Goal: Transaction & Acquisition: Purchase product/service

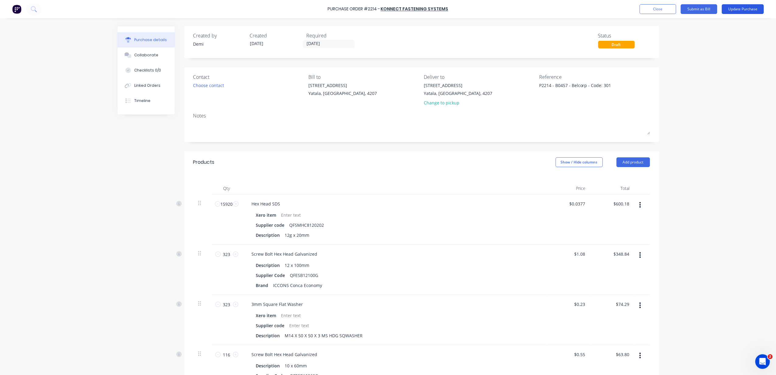
click at [730, 7] on button "Update Purchase" at bounding box center [743, 9] width 42 height 10
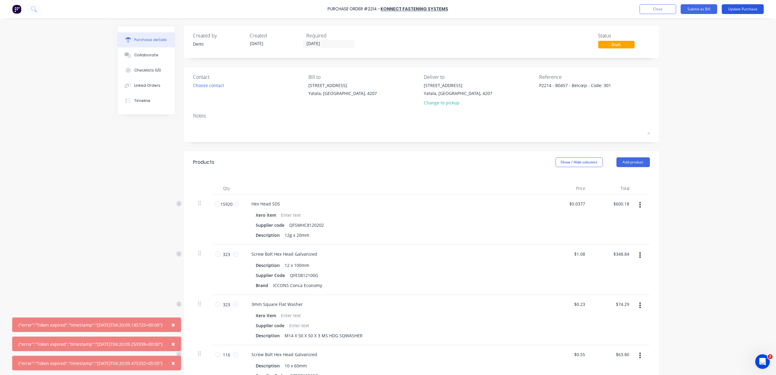
click at [730, 7] on button "Update Purchase" at bounding box center [743, 9] width 42 height 10
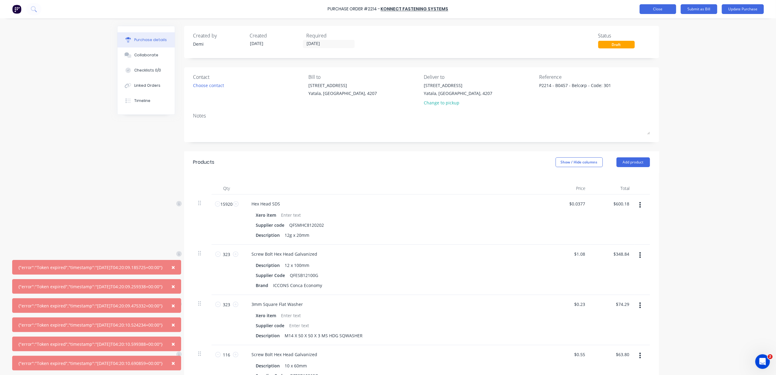
click at [673, 7] on button "Close" at bounding box center [658, 9] width 37 height 10
type textarea "x"
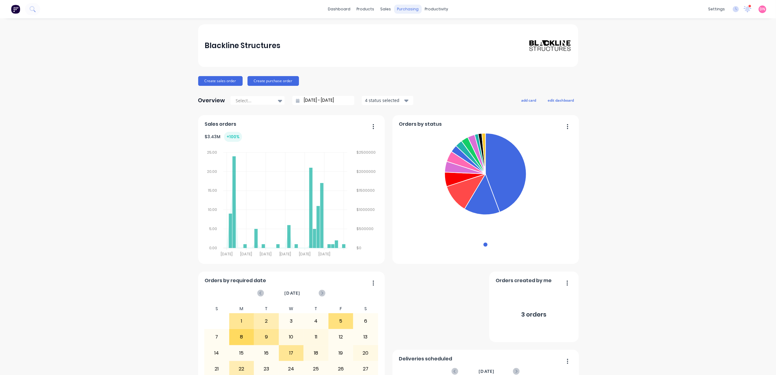
click at [407, 10] on div "purchasing" at bounding box center [408, 9] width 28 height 9
click at [406, 26] on div at bounding box center [402, 28] width 9 height 5
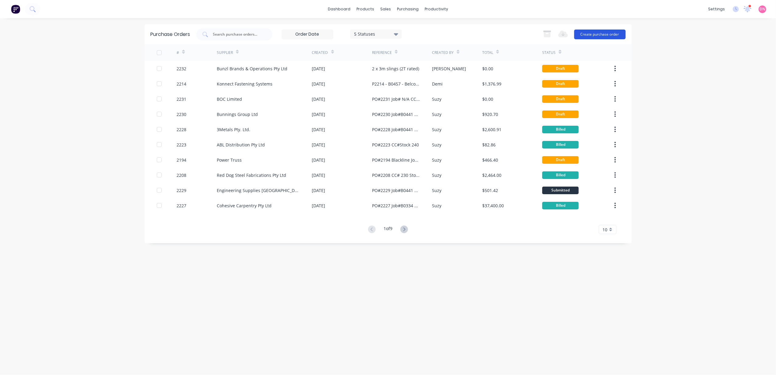
click at [590, 30] on button "Create purchase order" at bounding box center [599, 35] width 51 height 10
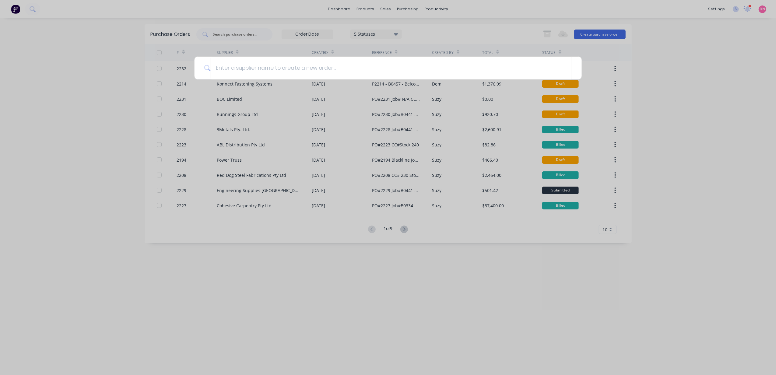
click at [614, 89] on div at bounding box center [388, 187] width 776 height 375
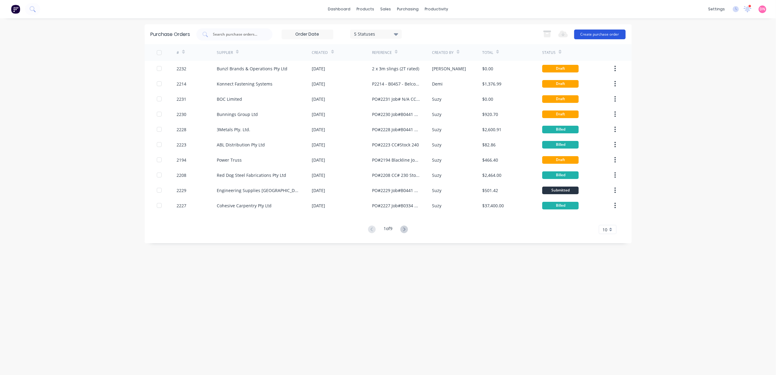
click at [590, 36] on button "Create purchase order" at bounding box center [599, 35] width 51 height 10
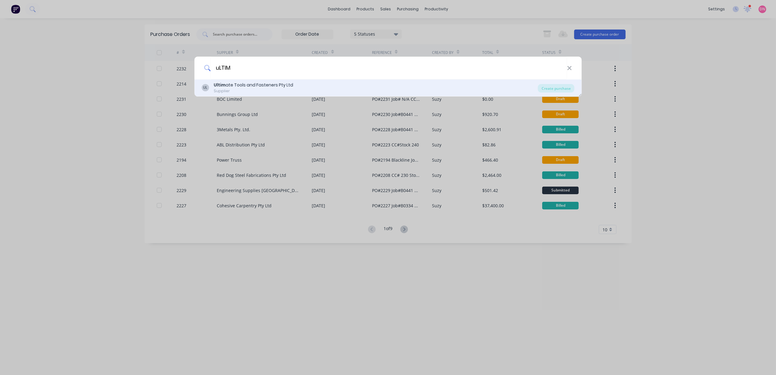
type input "uLTIM"
click at [287, 80] on div "UL Ultim ate Tools and Fasteners Pty Ltd Supplier Create purchase" at bounding box center [388, 87] width 388 height 17
click at [241, 88] on div "Ultim ate Tools and Fasteners Pty Ltd" at bounding box center [253, 85] width 79 height 6
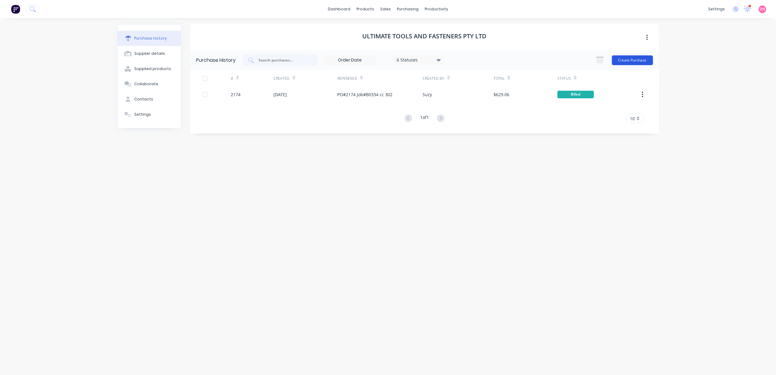
click at [624, 58] on button "Create Purchase" at bounding box center [632, 60] width 41 height 10
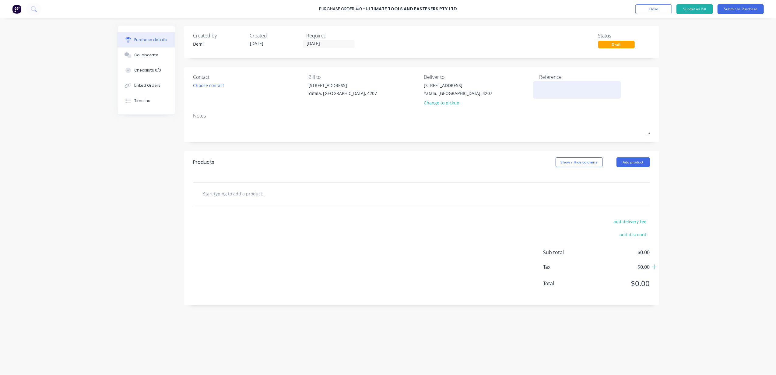
click at [576, 89] on textarea at bounding box center [577, 89] width 76 height 14
click at [644, 166] on button "Add product" at bounding box center [634, 162] width 34 height 10
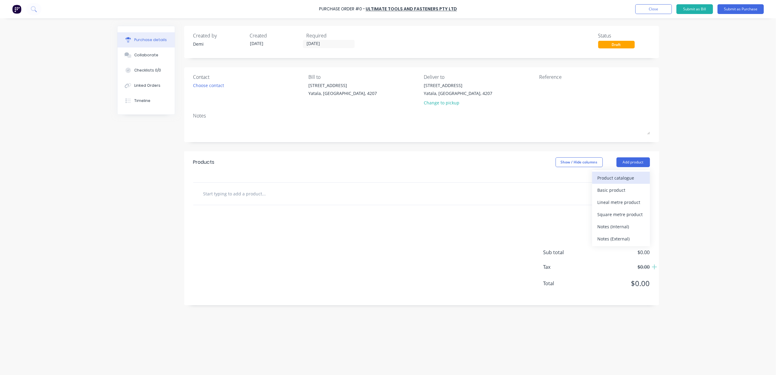
click at [635, 178] on div "Product catalogue" at bounding box center [621, 178] width 47 height 9
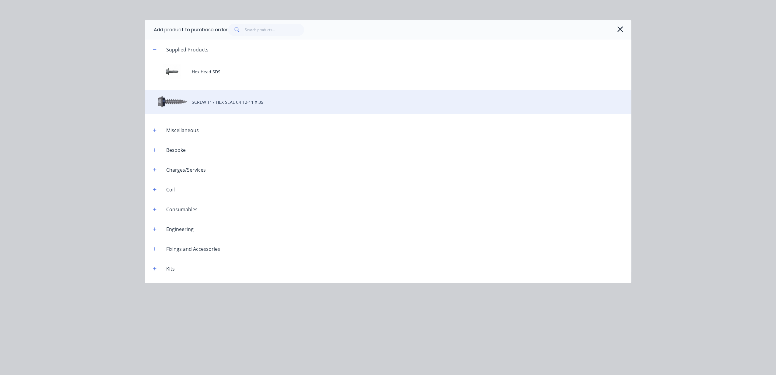
click at [216, 97] on div "SCREW T17 HEX SEAL C4 12-11 X 35" at bounding box center [388, 102] width 487 height 24
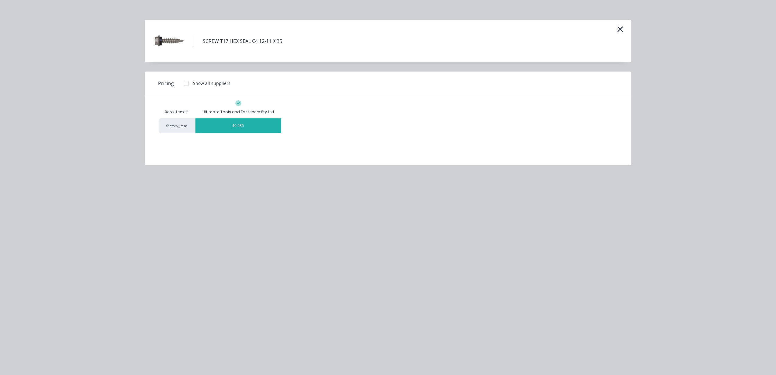
click at [243, 127] on div "$0.985" at bounding box center [239, 125] width 86 height 15
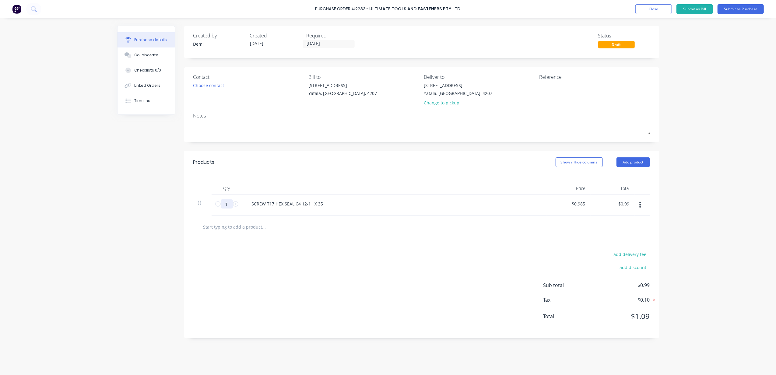
click at [228, 206] on input "1" at bounding box center [227, 204] width 12 height 9
type input "10"
type input "$9.85"
type input "100"
type input "$98.50"
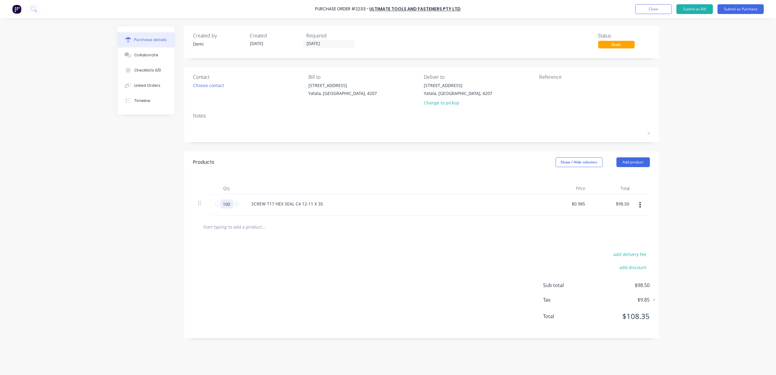
type input "1000"
type input "$985.00"
type input "1000"
click at [579, 203] on input "0.9850" at bounding box center [578, 204] width 16 height 9
click at [575, 204] on input "0.9850" at bounding box center [578, 204] width 16 height 9
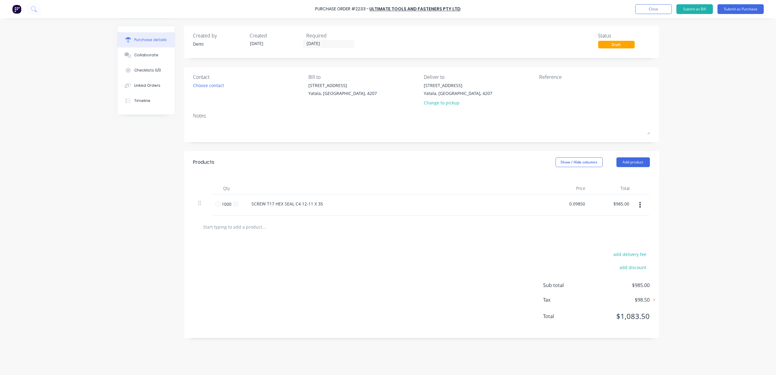
type input "$0.0985"
type input "$98.50"
click at [589, 255] on div "add delivery fee" at bounding box center [597, 254] width 107 height 8
click at [562, 88] on textarea at bounding box center [577, 89] width 76 height 14
type textarea "p"
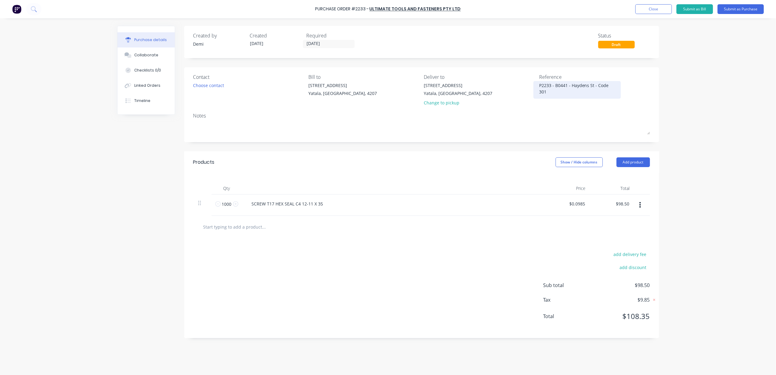
drag, startPoint x: 607, startPoint y: 86, endPoint x: 601, endPoint y: 86, distance: 6.1
click at [601, 86] on textarea "P2233 - B0441 - Haydens St - Code 301" at bounding box center [577, 89] width 76 height 14
click at [601, 96] on textarea "P2233 - B0441 - Haydens St - CC 301" at bounding box center [577, 89] width 76 height 14
type textarea "P2233 - B0441 - Haydens St - CC 301"
click at [217, 89] on div "Contact Choose contact" at bounding box center [248, 91] width 111 height 36
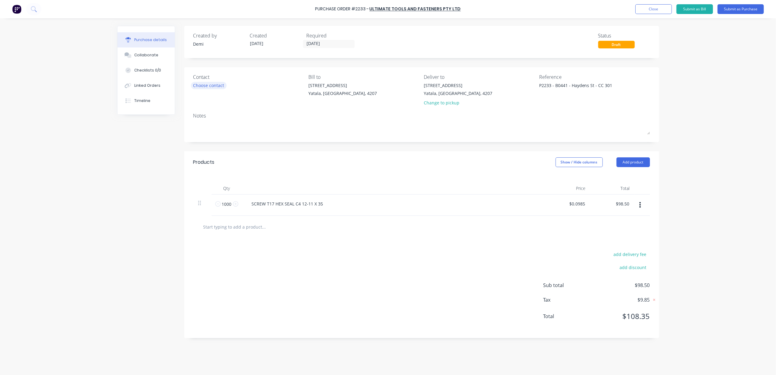
click at [218, 88] on div "Choose contact" at bounding box center [208, 85] width 31 height 6
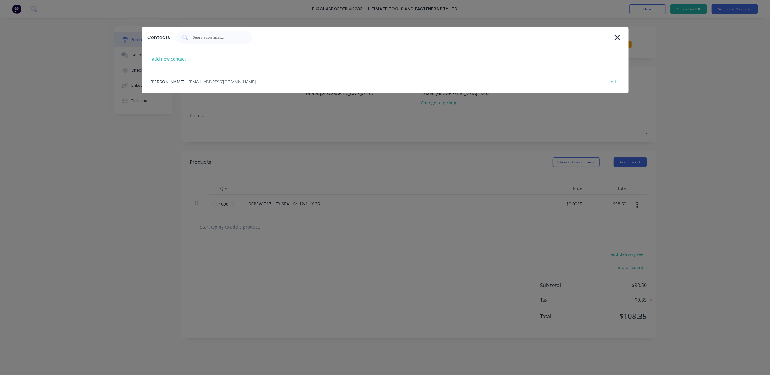
click at [218, 88] on div "Jim - orders@utf.net.au - edit" at bounding box center [385, 81] width 487 height 23
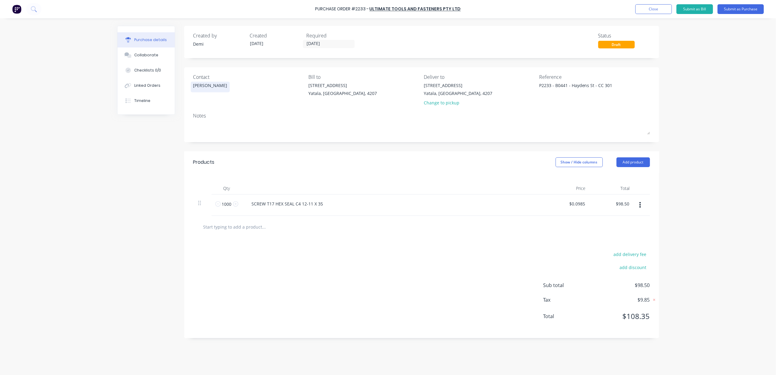
click at [198, 85] on div "Jim" at bounding box center [210, 85] width 34 height 6
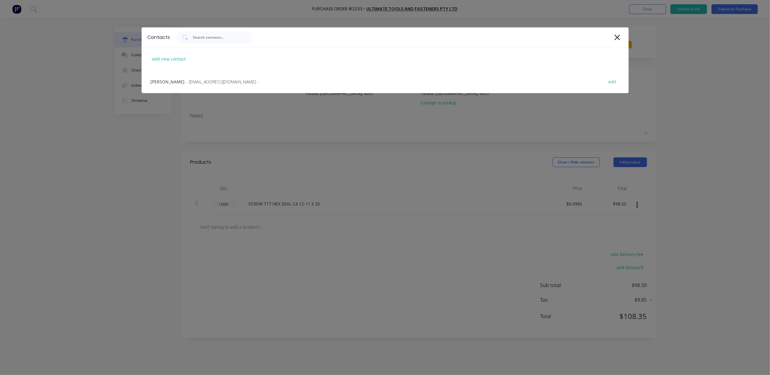
click at [216, 103] on div "Contacts add new contact Jim - orders@utf.net.au - edit" at bounding box center [385, 187] width 770 height 375
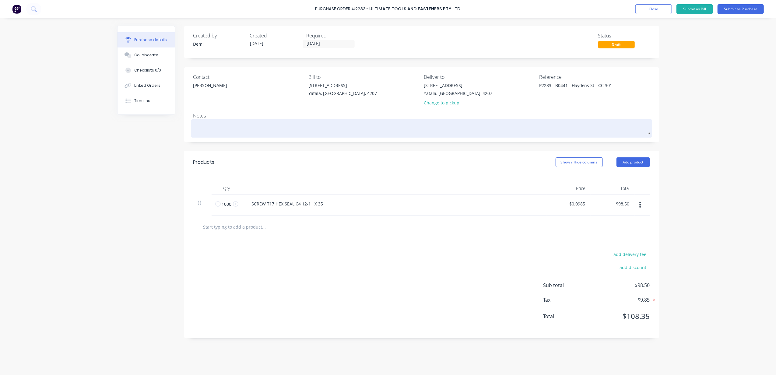
click at [210, 121] on textarea at bounding box center [421, 128] width 457 height 14
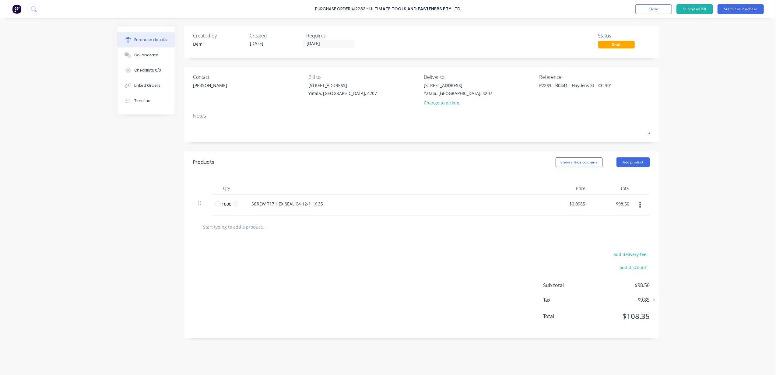
type textarea "P"
type textarea "A"
type textarea "Required"
click at [316, 47] on input "04/09/25" at bounding box center [328, 44] width 51 height 8
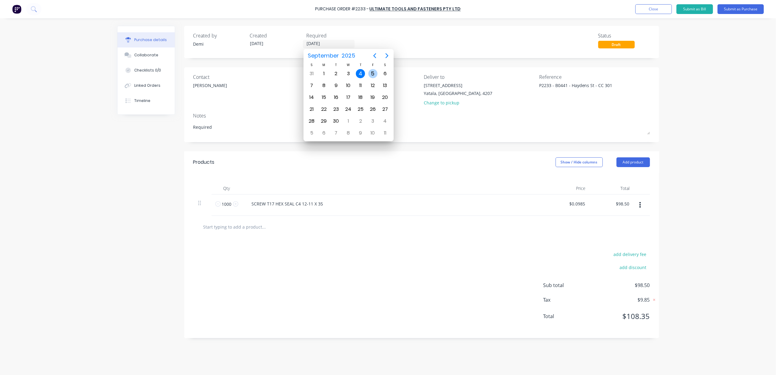
click at [370, 76] on div "5" at bounding box center [373, 73] width 9 height 9
type input "[DATE]"
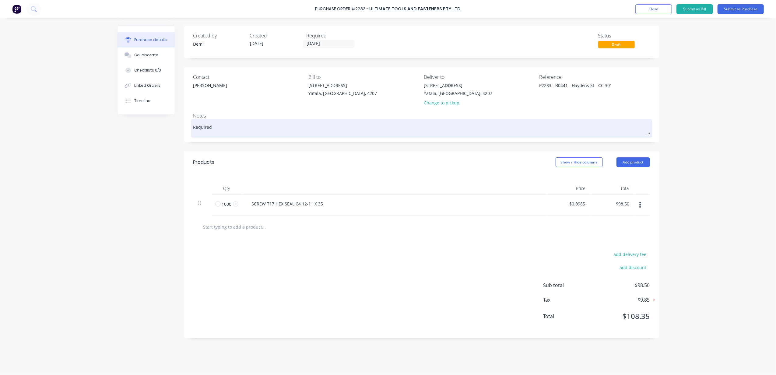
click at [244, 121] on div "Required" at bounding box center [421, 128] width 457 height 15
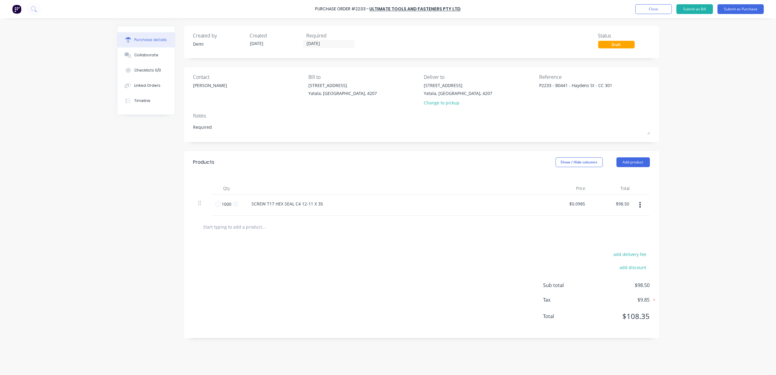
drag, startPoint x: 241, startPoint y: 122, endPoint x: 145, endPoint y: 129, distance: 95.9
click at [145, 129] on div "Created by Demi Created 04/09/25 Required 05/09/25 Status Draft Contact Jim Bil…" at bounding box center [388, 195] width 542 height 339
click at [198, 84] on div "Jim" at bounding box center [210, 85] width 34 height 6
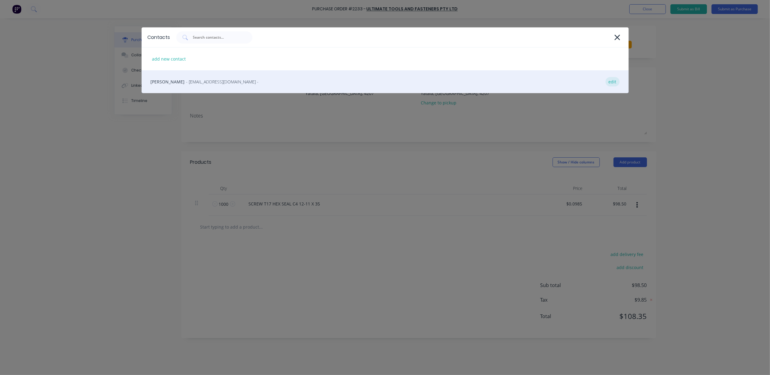
click at [613, 81] on div "edit" at bounding box center [613, 81] width 14 height 9
select select "AU"
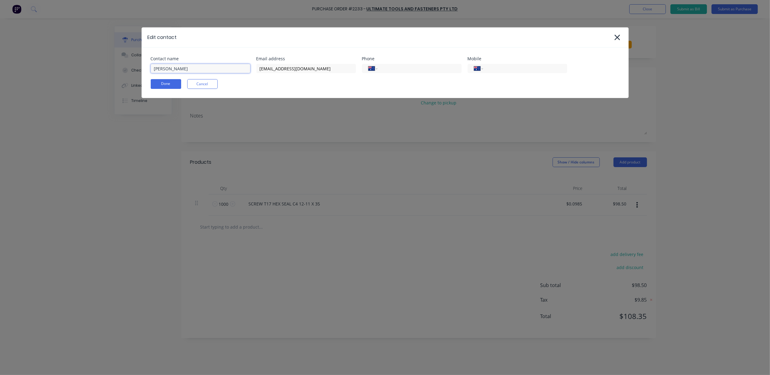
drag, startPoint x: 232, startPoint y: 68, endPoint x: 134, endPoint y: 70, distance: 97.8
click at [134, 70] on div "Edit contact Contact name Jim Email address orders@utf.net.au Phone Internation…" at bounding box center [385, 187] width 770 height 375
type input "Orders Ultimate Tools and Fasteners"
click at [162, 79] on button "Done" at bounding box center [166, 84] width 30 height 10
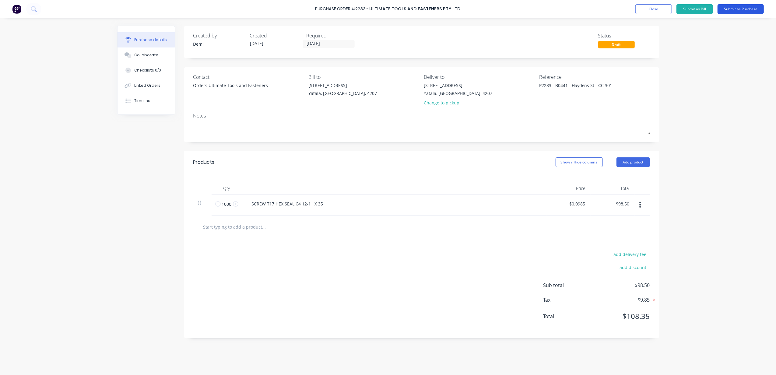
click at [728, 10] on button "Submit as Purchase" at bounding box center [741, 9] width 46 height 10
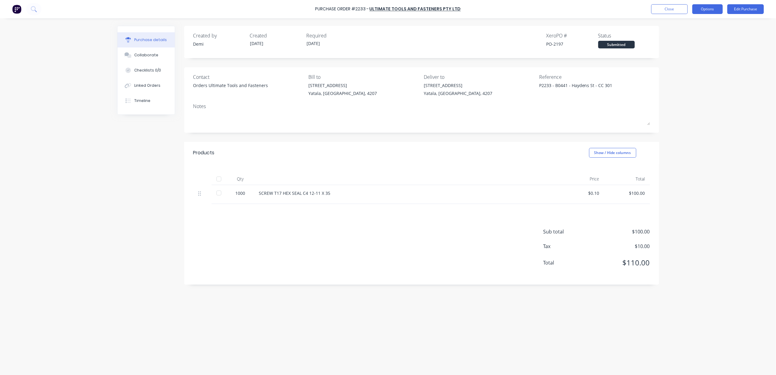
click at [699, 11] on button "Options" at bounding box center [708, 9] width 30 height 10
click at [697, 26] on div "Print / Email" at bounding box center [694, 24] width 47 height 9
click at [693, 41] on div "With pricing" at bounding box center [694, 37] width 47 height 9
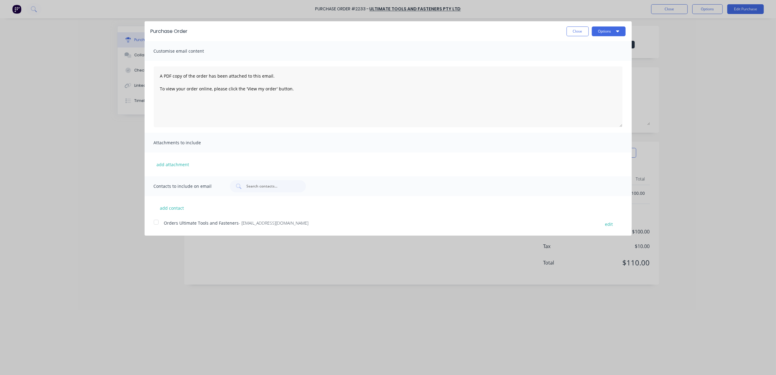
click at [157, 224] on div at bounding box center [156, 222] width 12 height 12
click at [608, 32] on button "Options" at bounding box center [609, 31] width 34 height 10
click at [608, 54] on button "Email" at bounding box center [597, 59] width 58 height 12
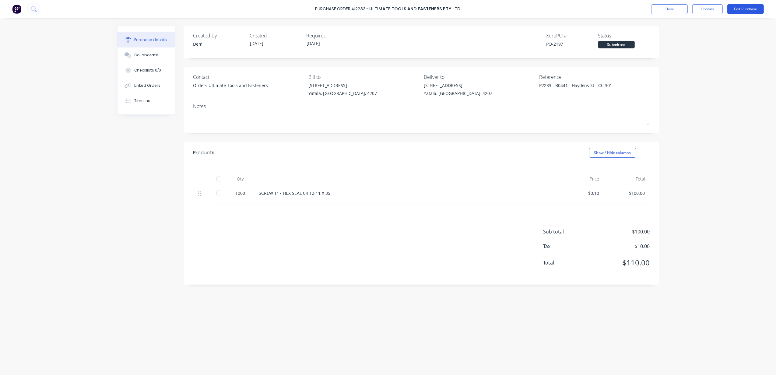
click at [735, 8] on button "Edit Purchase" at bounding box center [746, 9] width 37 height 10
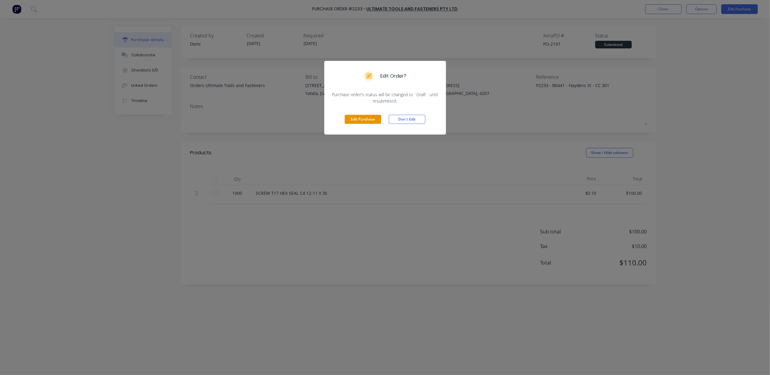
click at [368, 119] on button "Edit Purchase" at bounding box center [363, 119] width 37 height 9
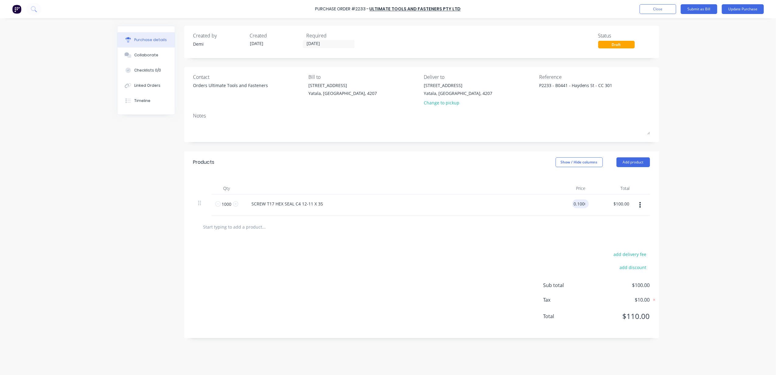
click at [581, 203] on input "0.1000" at bounding box center [580, 204] width 14 height 9
drag, startPoint x: 584, startPoint y: 203, endPoint x: 577, endPoint y: 203, distance: 7.0
click at [577, 203] on input "0.1000" at bounding box center [578, 204] width 16 height 9
type input "$0.10"
click at [641, 160] on button "Add product" at bounding box center [634, 162] width 34 height 10
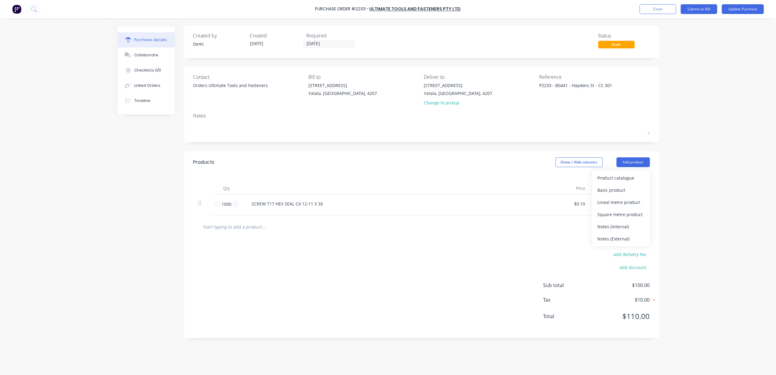
click at [682, 161] on div "Purchase Order #2233 - Ultimate Tools and Fasteners Pty Ltd Add product Close S…" at bounding box center [388, 187] width 776 height 375
drag, startPoint x: 673, startPoint y: 132, endPoint x: 652, endPoint y: 66, distance: 68.8
click at [674, 131] on div "Purchase Order #2233 - Ultimate Tools and Fasteners Pty Ltd Add product Close S…" at bounding box center [388, 187] width 776 height 375
click at [741, 10] on button "Update Purchase" at bounding box center [743, 9] width 42 height 10
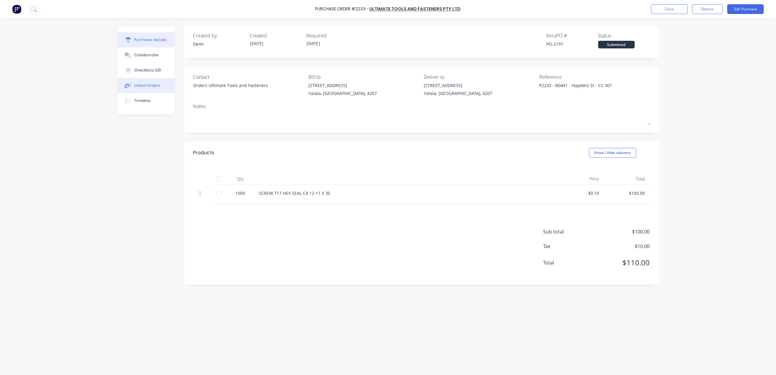
click at [130, 84] on icon at bounding box center [128, 85] width 7 height 5
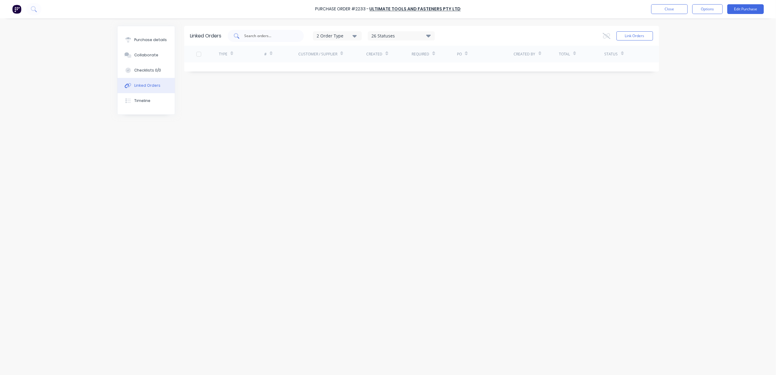
click at [281, 39] on div at bounding box center [266, 36] width 76 height 12
click at [393, 37] on div "26 Statuses" at bounding box center [401, 36] width 66 height 7
click at [343, 31] on button "2 Order Type" at bounding box center [337, 35] width 49 height 9
click at [284, 35] on input "text" at bounding box center [269, 36] width 51 height 6
click at [623, 32] on button "Link Orders" at bounding box center [635, 35] width 37 height 9
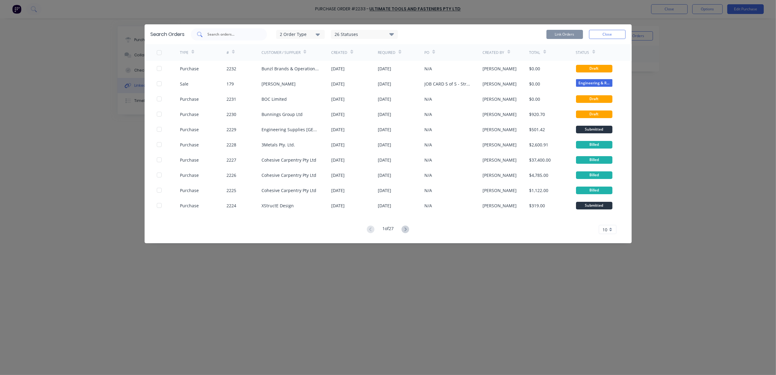
click at [214, 39] on div at bounding box center [229, 34] width 76 height 12
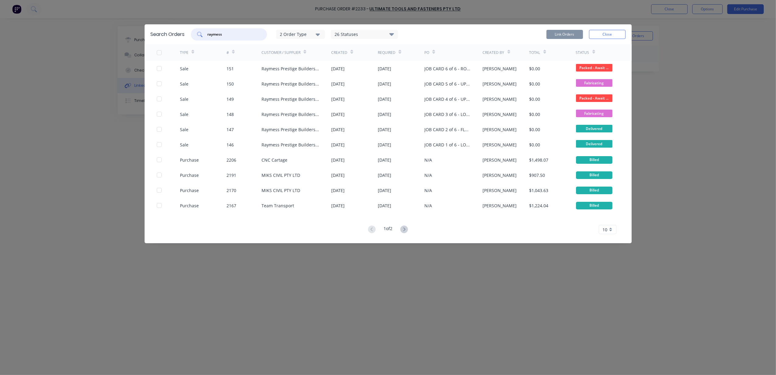
type input "raymess"
click at [407, 233] on icon at bounding box center [405, 230] width 8 height 8
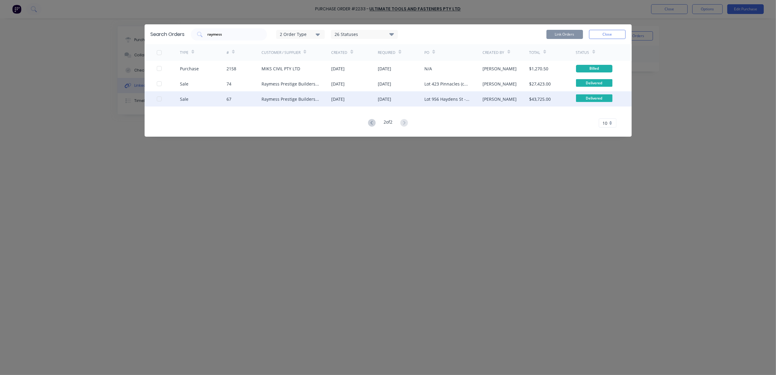
click at [436, 101] on div "Lot 956 Haydens St - Steel Framing - Rev 2" at bounding box center [448, 99] width 46 height 6
click at [160, 100] on div at bounding box center [159, 99] width 12 height 12
click at [572, 32] on button "Link Orders" at bounding box center [565, 34] width 37 height 9
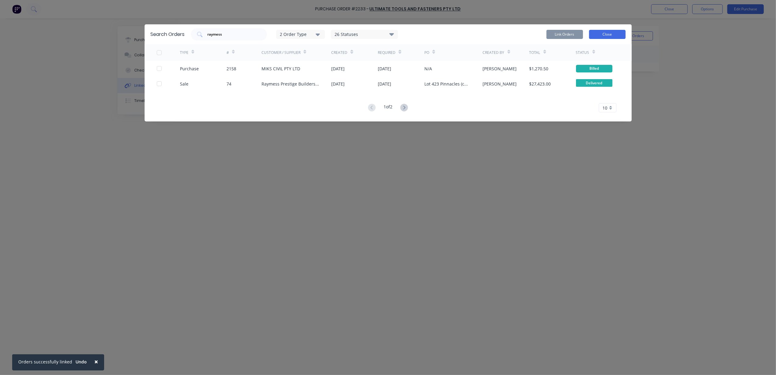
click at [609, 37] on button "Close" at bounding box center [607, 34] width 37 height 9
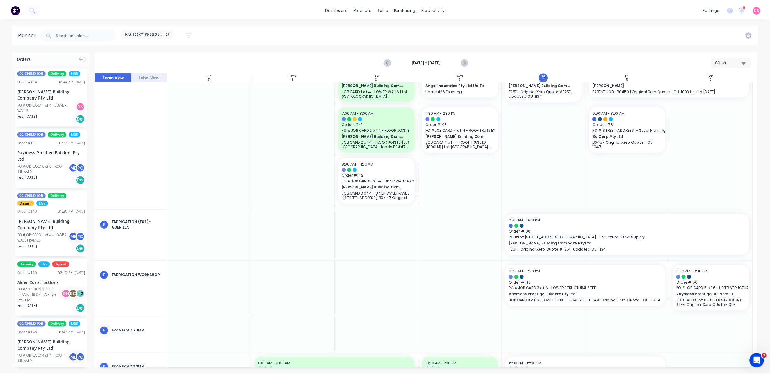
scroll to position [162, 0]
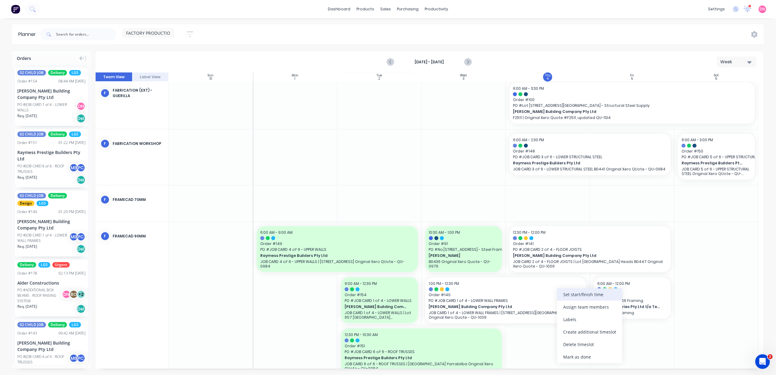
click at [574, 299] on div "Set start/finish time" at bounding box center [589, 294] width 65 height 12
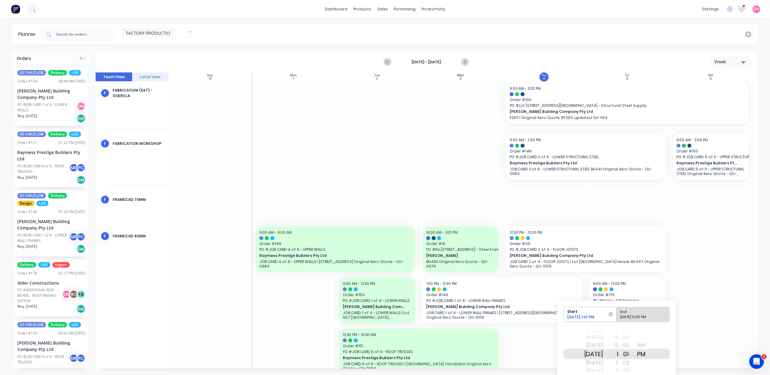
click at [619, 364] on div "2" at bounding box center [611, 363] width 15 height 10
click at [649, 354] on div "PM" at bounding box center [641, 354] width 15 height 10
click at [648, 356] on div "PM" at bounding box center [641, 354] width 15 height 10
click at [641, 318] on div "[DATE] 12:30 PM" at bounding box center [641, 319] width 44 height 8
click at [617, 318] on input "End [DATE] 12:30 PM" at bounding box center [617, 314] width 0 height 15
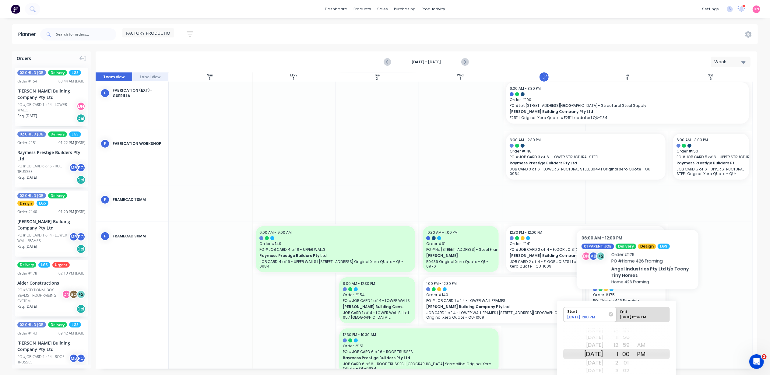
radio input "true"
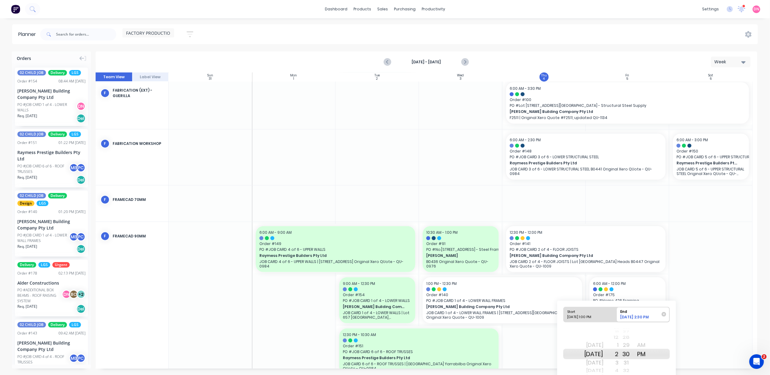
click at [649, 356] on div "PM" at bounding box center [641, 354] width 15 height 10
click at [680, 334] on div at bounding box center [710, 324] width 83 height 205
click at [662, 324] on div "Start [DATE] 1:00 PM End [DATE] 2:30 PM" at bounding box center [616, 316] width 107 height 19
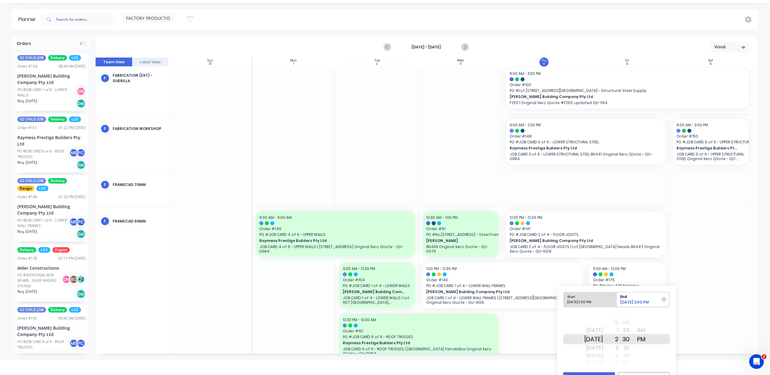
scroll to position [30, 0]
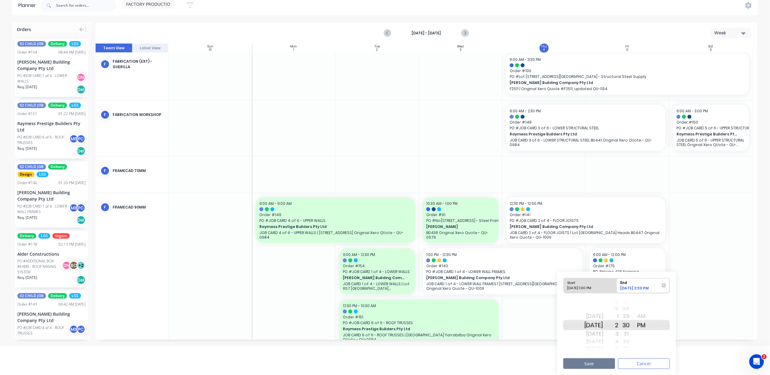
click at [607, 359] on button "Save" at bounding box center [589, 364] width 52 height 11
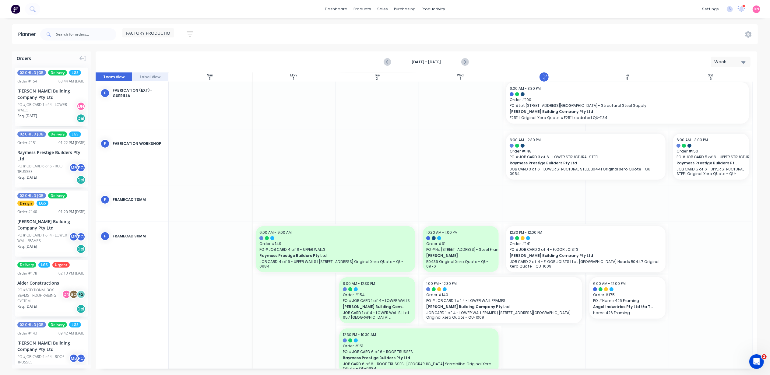
scroll to position [0, 0]
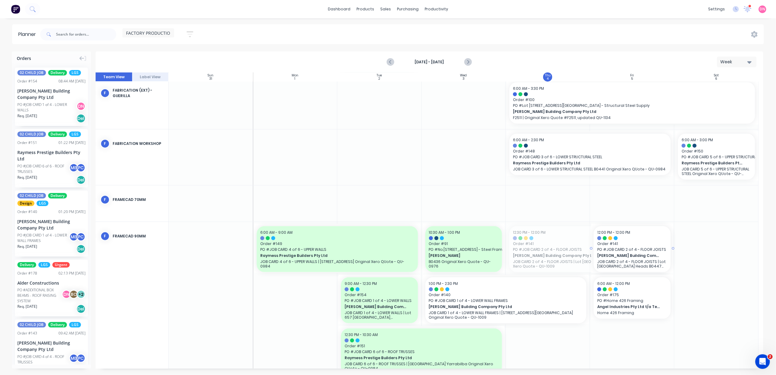
drag, startPoint x: 506, startPoint y: 249, endPoint x: 544, endPoint y: 247, distance: 38.2
drag, startPoint x: 507, startPoint y: 249, endPoint x: 584, endPoint y: 243, distance: 77.3
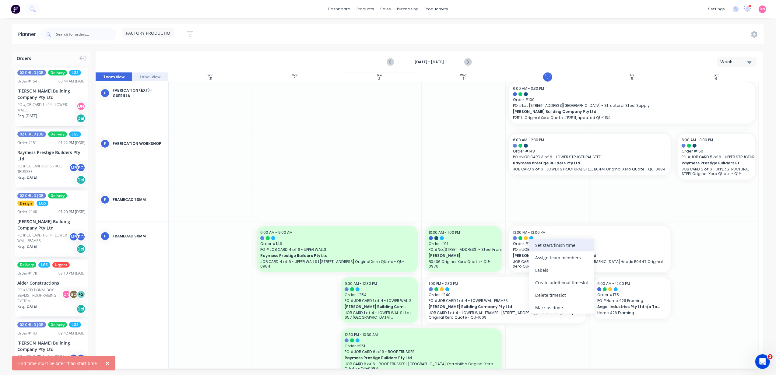
click at [532, 250] on div "Set start/finish time" at bounding box center [561, 245] width 65 height 12
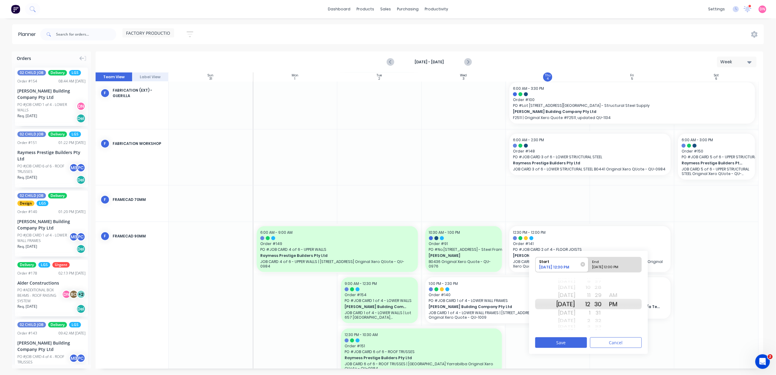
click at [576, 316] on div "[DATE]" at bounding box center [565, 313] width 19 height 10
click at [619, 299] on div "AM" at bounding box center [613, 296] width 15 height 10
click at [622, 262] on div "End" at bounding box center [616, 261] width 50 height 8
click at [589, 262] on input "End Please select" at bounding box center [589, 264] width 0 height 15
radio input "true"
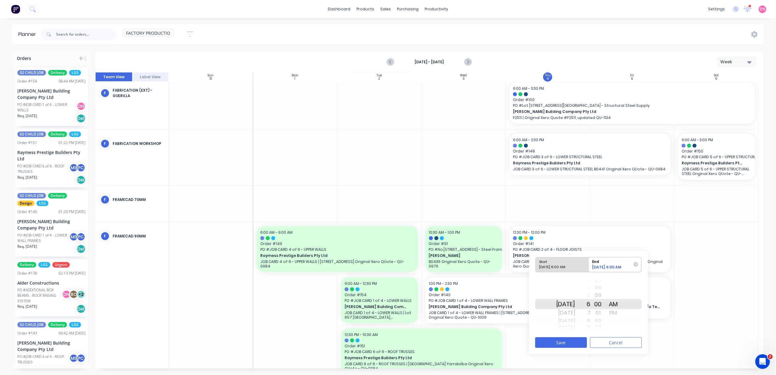
click at [620, 311] on div "PM" at bounding box center [613, 313] width 15 height 10
click at [582, 339] on button "Save" at bounding box center [561, 342] width 52 height 11
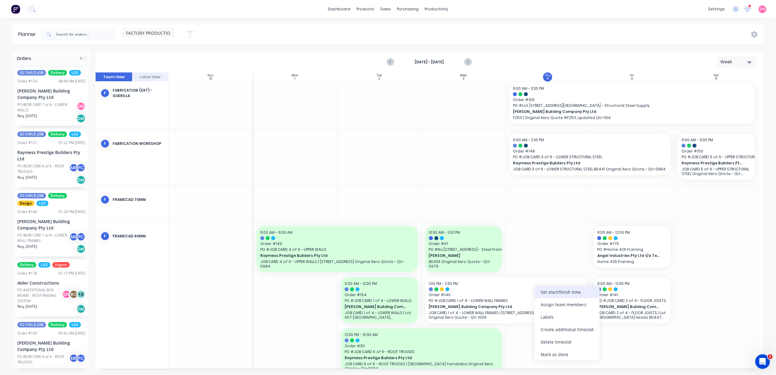
click at [543, 297] on div "Set start/finish time" at bounding box center [567, 292] width 65 height 12
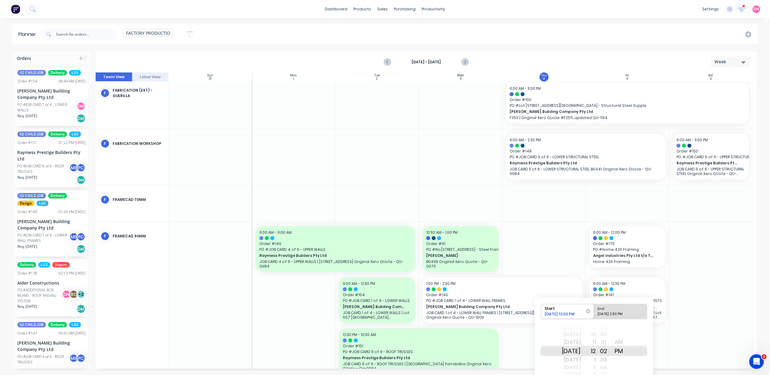
click at [611, 335] on div "00" at bounding box center [603, 335] width 15 height 8
click at [627, 341] on div "AM" at bounding box center [619, 342] width 15 height 10
click at [660, 333] on div at bounding box center [627, 324] width 83 height 205
click at [676, 317] on div at bounding box center [710, 324] width 83 height 205
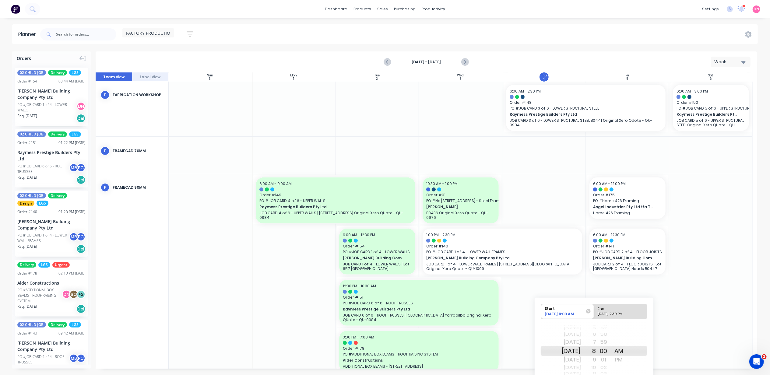
scroll to position [225, 0]
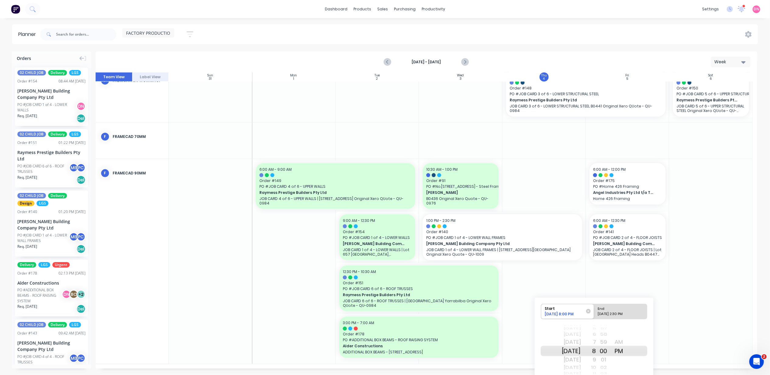
click at [688, 310] on div at bounding box center [710, 261] width 83 height 205
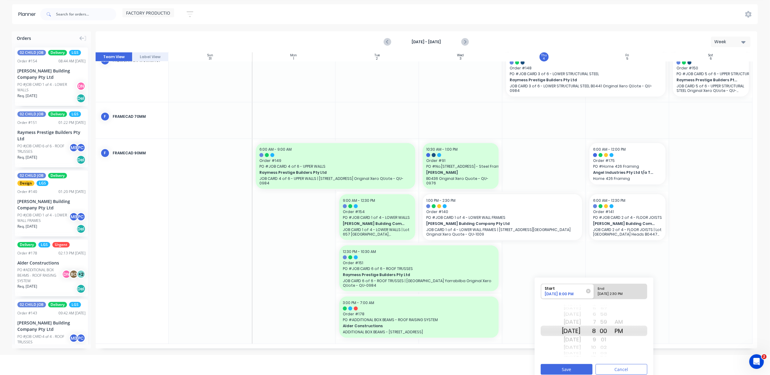
scroll to position [26, 0]
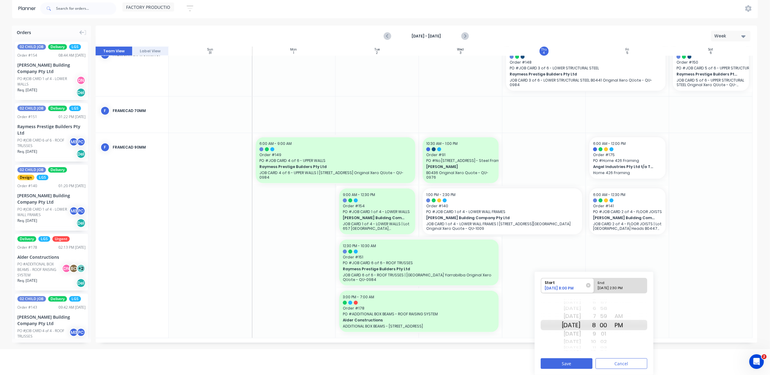
click at [627, 320] on div "AM PM" at bounding box center [619, 325] width 15 height 10
click at [628, 363] on button "Cancel" at bounding box center [622, 364] width 52 height 11
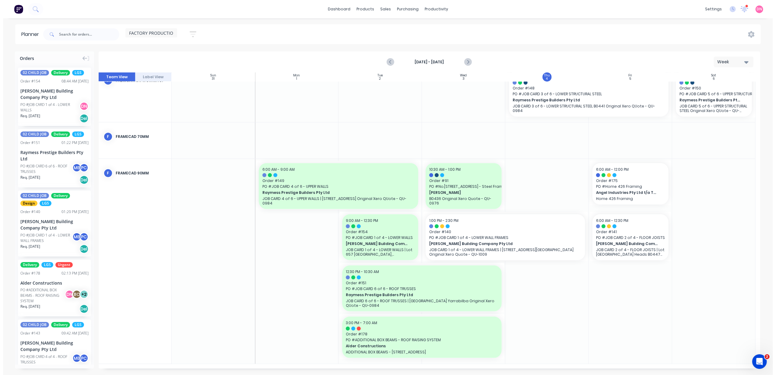
scroll to position [221, 0]
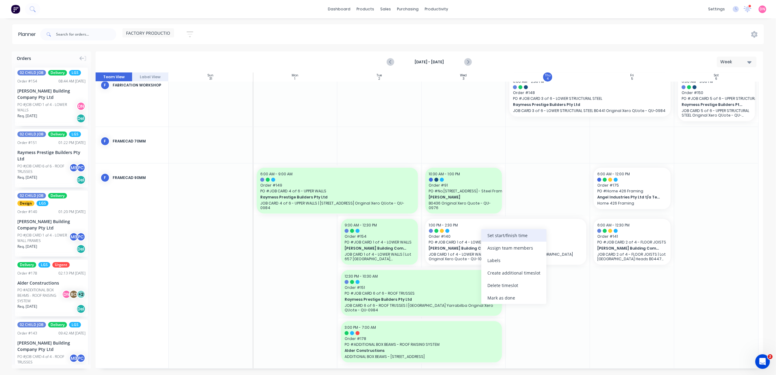
click at [492, 235] on div "Set start/finish time" at bounding box center [514, 235] width 65 height 12
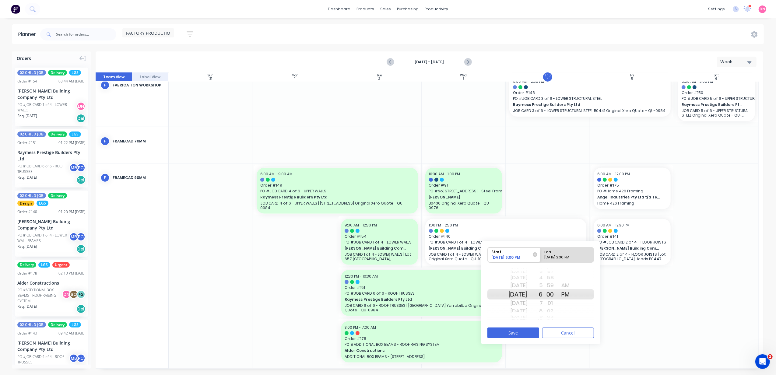
click at [574, 288] on div "AM" at bounding box center [565, 286] width 15 height 10
click at [529, 334] on button "Save" at bounding box center [514, 333] width 52 height 11
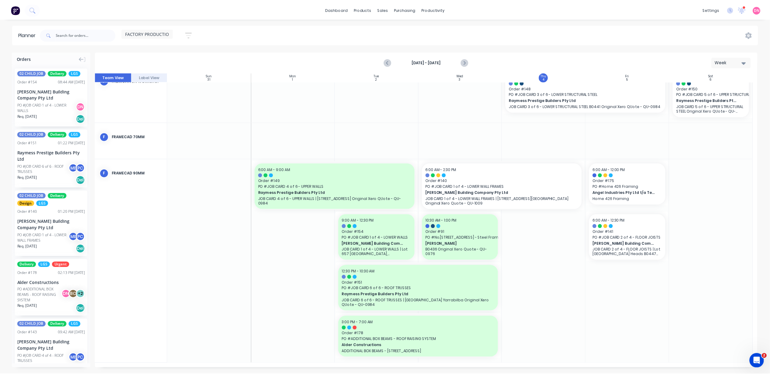
scroll to position [0, 0]
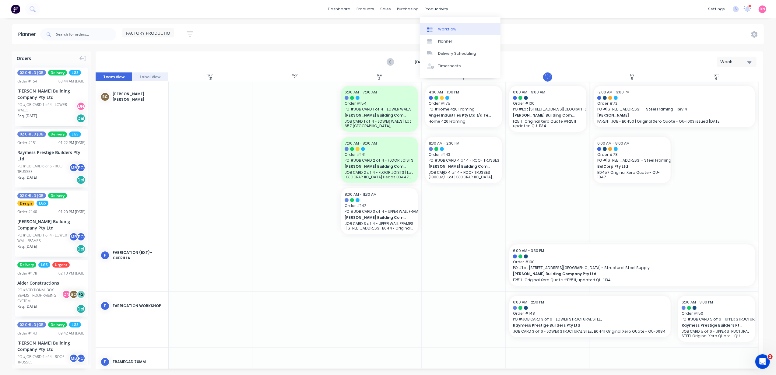
click at [429, 26] on icon at bounding box center [429, 28] width 5 height 5
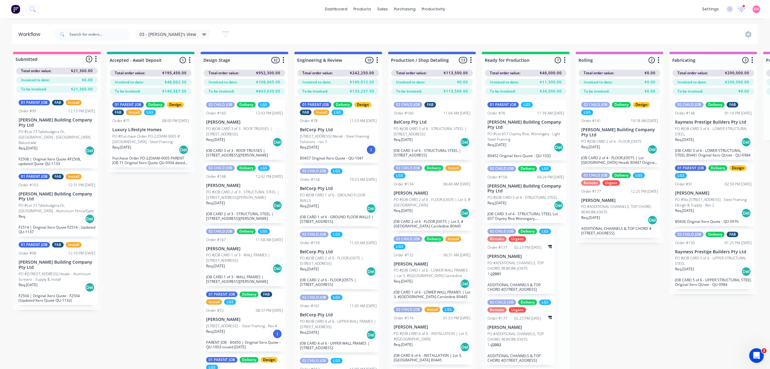
click at [522, 177] on div "Order #156 04:24 PM [DATE]" at bounding box center [526, 177] width 77 height 5
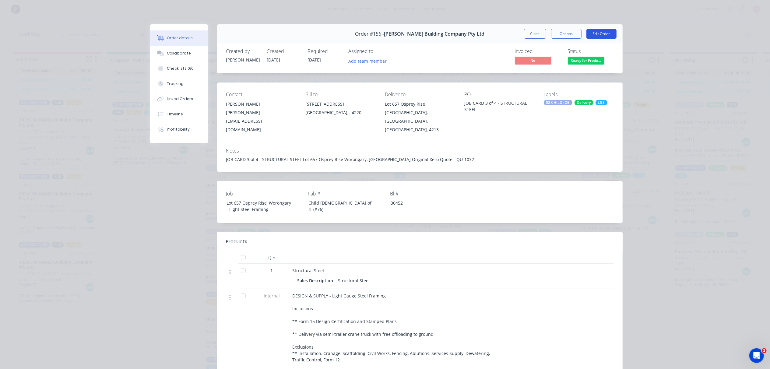
click at [600, 35] on button "Edit Order" at bounding box center [602, 34] width 30 height 10
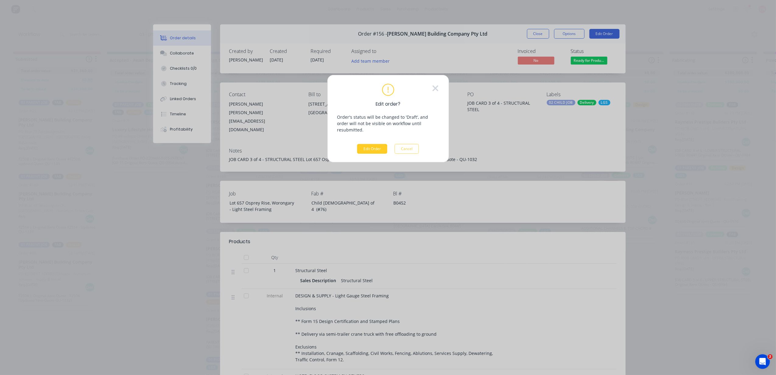
click at [374, 144] on button "Edit Order" at bounding box center [372, 149] width 30 height 10
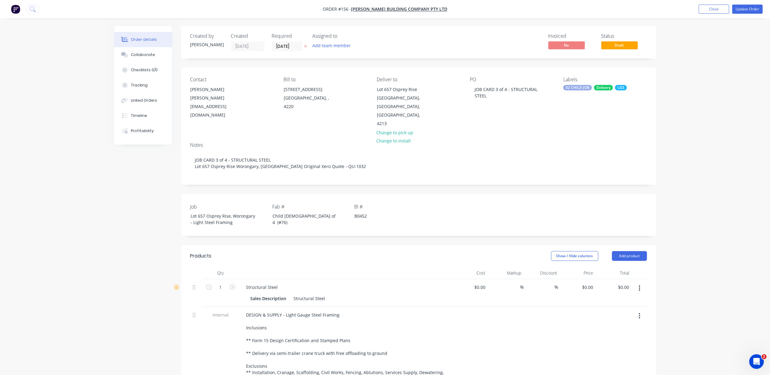
click at [621, 90] on div "LGS" at bounding box center [621, 87] width 12 height 5
click at [574, 166] on div at bounding box center [575, 165] width 12 height 12
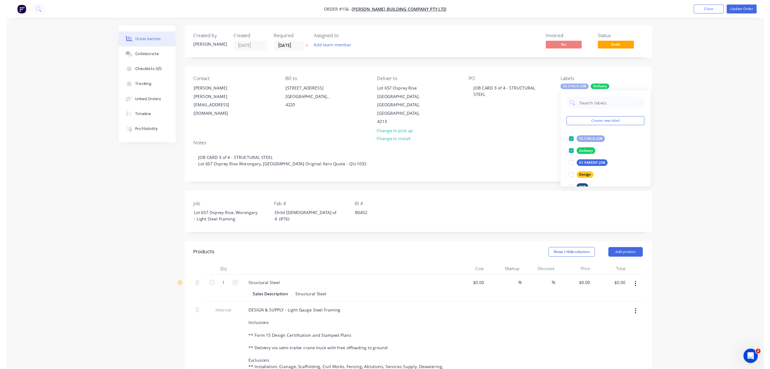
scroll to position [41, 0]
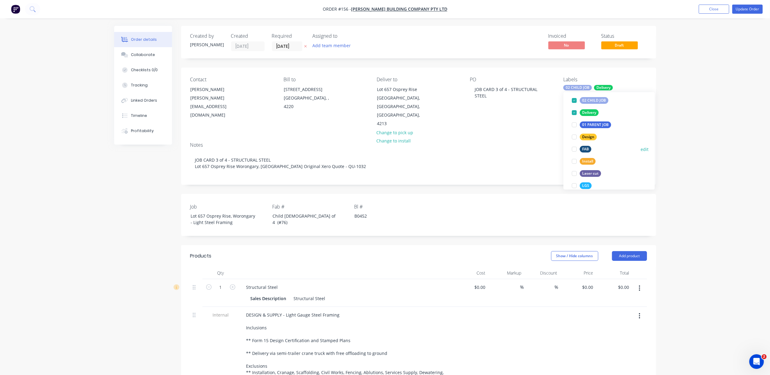
click at [573, 154] on div at bounding box center [575, 149] width 12 height 12
click at [746, 4] on nav "Order #156 - [PERSON_NAME] Building Company Pty Ltd Add product Close Update Or…" at bounding box center [385, 9] width 770 height 18
click at [746, 10] on button "Update Order" at bounding box center [748, 9] width 30 height 9
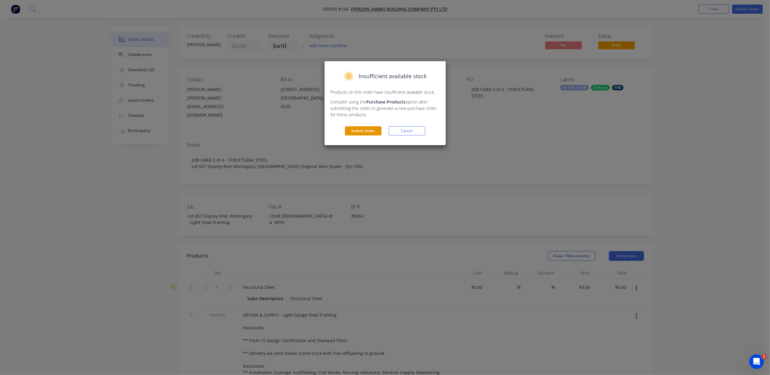
click at [360, 135] on button "Submit Order" at bounding box center [363, 130] width 37 height 9
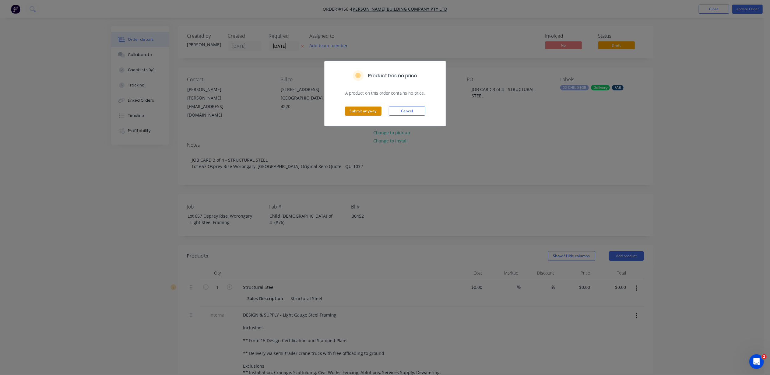
click at [362, 112] on button "Submit anyway" at bounding box center [363, 111] width 37 height 9
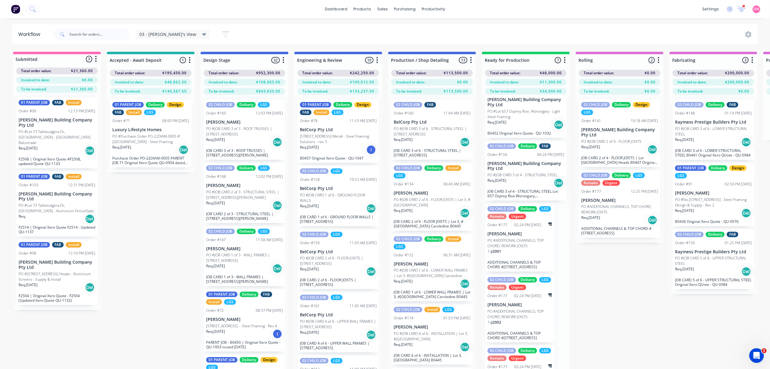
scroll to position [41, 0]
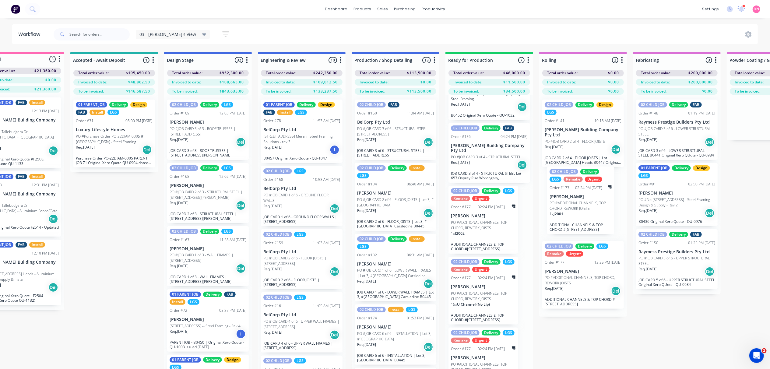
drag, startPoint x: 524, startPoint y: 233, endPoint x: 589, endPoint y: 212, distance: 68.1
click at [589, 212] on div "Submitted 3 Status colour #FF69B4 hex #FF69B4 Save Cancel Summaries Total order…" at bounding box center [732, 221] width 1546 height 339
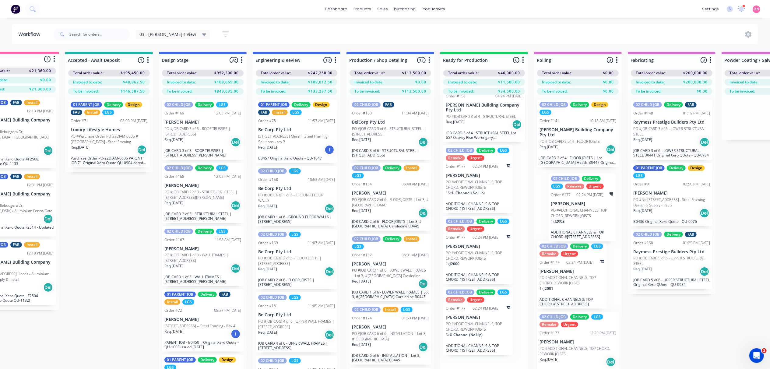
drag, startPoint x: 494, startPoint y: 185, endPoint x: 606, endPoint y: 220, distance: 117.4
click at [606, 220] on div "Submitted 3 Status colour #FF69B4 hex #FF69B4 Save Cancel Summaries Total order…" at bounding box center [727, 221] width 1546 height 339
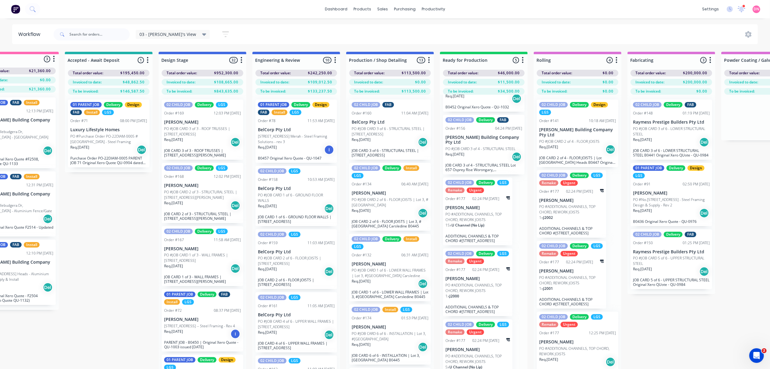
scroll to position [44, 0]
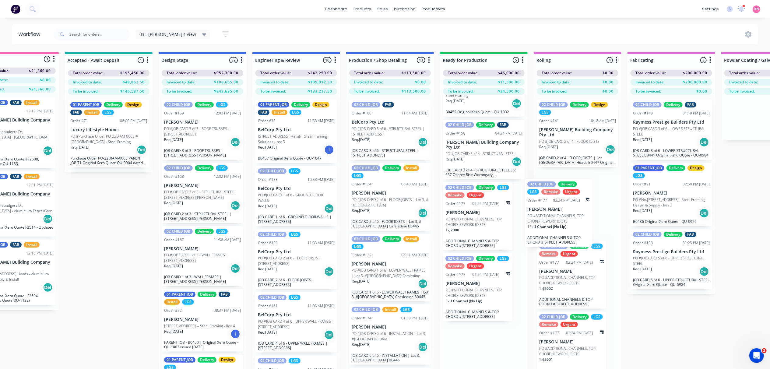
drag, startPoint x: 489, startPoint y: 213, endPoint x: 573, endPoint y: 209, distance: 84.1
click at [573, 209] on div "Submitted 3 Status colour #FF69B4 hex #FF69B4 Save Cancel Summaries Total order…" at bounding box center [726, 221] width 1546 height 339
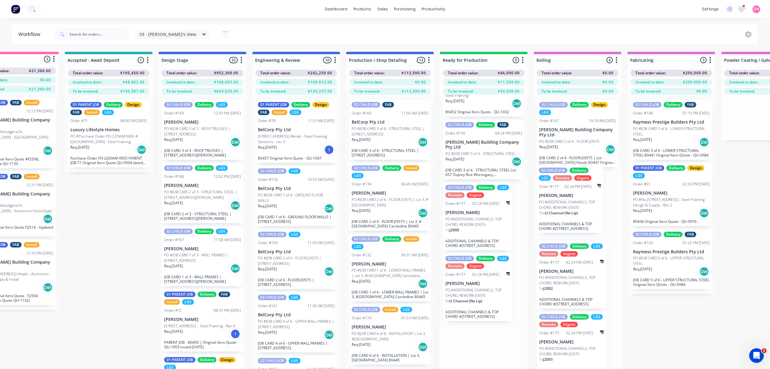
scroll to position [0, 0]
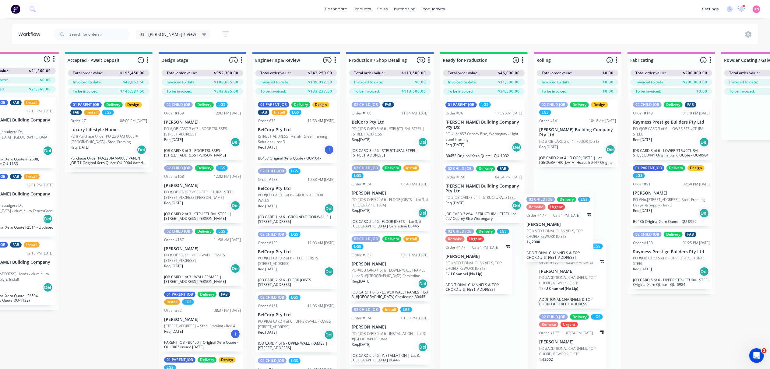
drag, startPoint x: 484, startPoint y: 252, endPoint x: 569, endPoint y: 230, distance: 87.6
click at [569, 230] on div "Submitted 3 Status colour #FF69B4 hex #FF69B4 Save Cancel Summaries Total order…" at bounding box center [726, 221] width 1546 height 339
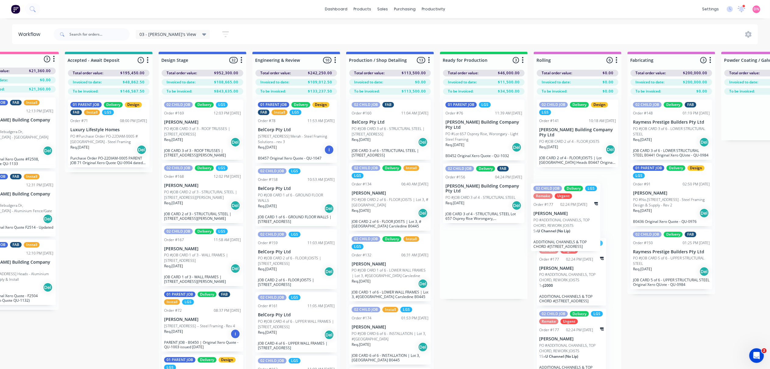
drag, startPoint x: 487, startPoint y: 263, endPoint x: 578, endPoint y: 229, distance: 97.4
click at [578, 229] on div "Submitted 3 Status colour #FF69B4 hex #FF69B4 Save Cancel Summaries Total order…" at bounding box center [726, 221] width 1546 height 339
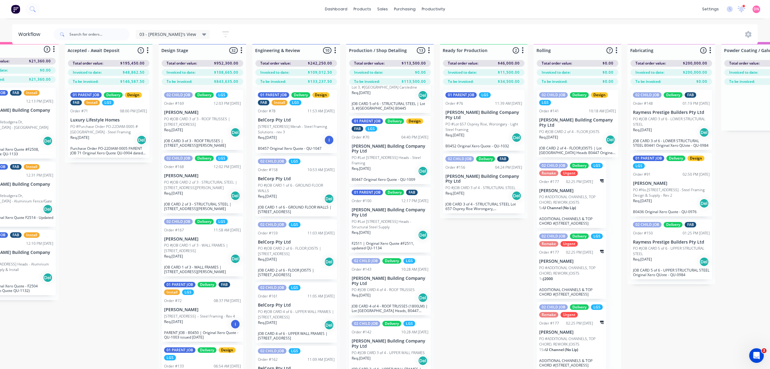
scroll to position [0, 42]
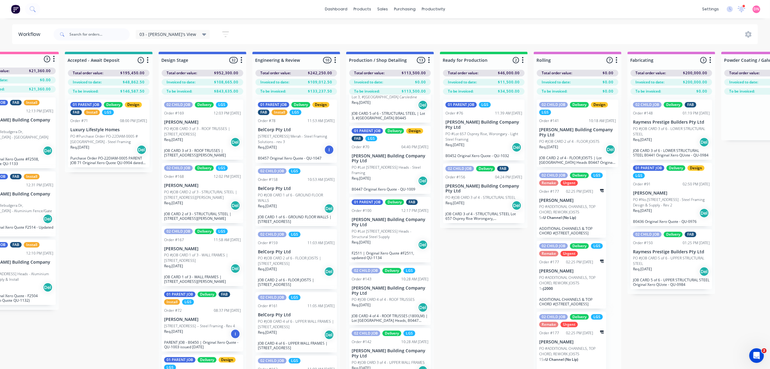
click at [678, 206] on p "PO #No.[STREET_ADDRESS] - Steel Framing Design & Supply - Rev 2" at bounding box center [671, 202] width 77 height 11
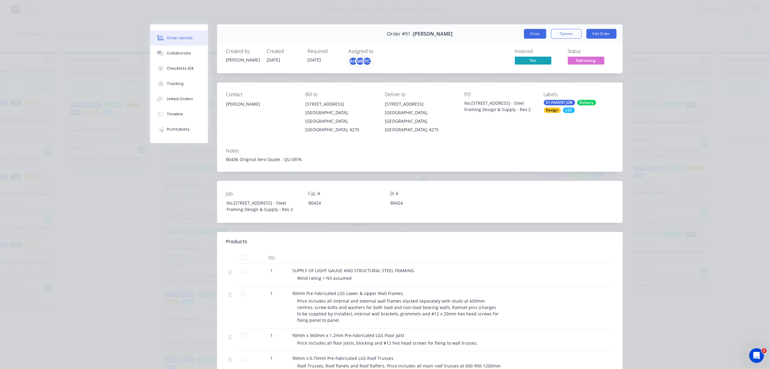
click at [531, 31] on button "Close" at bounding box center [535, 34] width 22 height 10
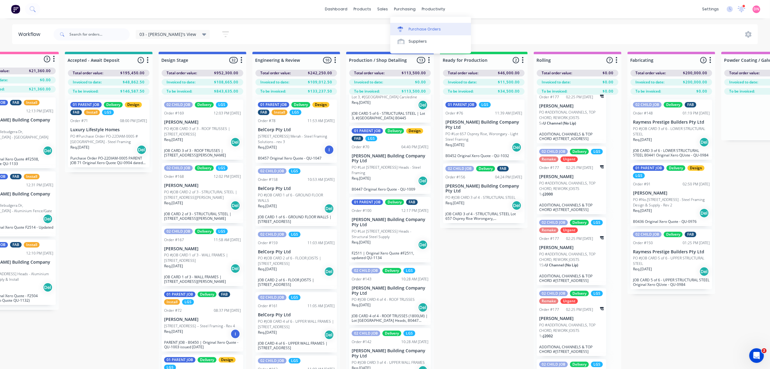
click at [409, 27] on div "Purchase Orders" at bounding box center [425, 28] width 32 height 5
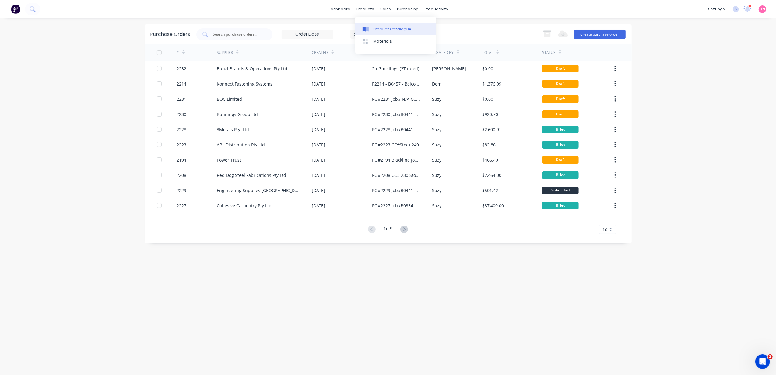
click at [385, 28] on div "Product Catalogue" at bounding box center [393, 28] width 38 height 5
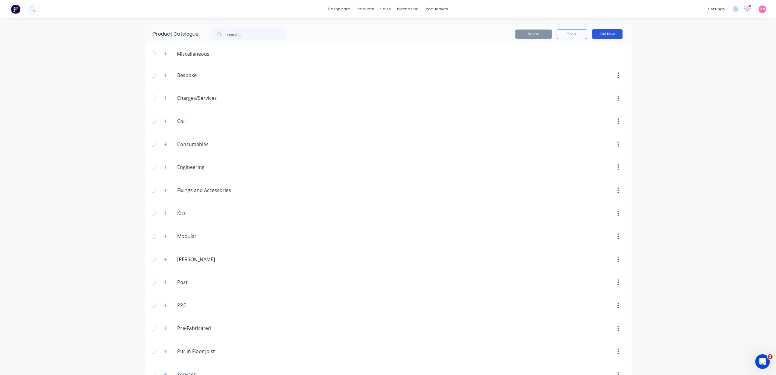
click at [605, 34] on button "Add New" at bounding box center [607, 34] width 30 height 10
click at [599, 50] on div "Category" at bounding box center [594, 49] width 47 height 9
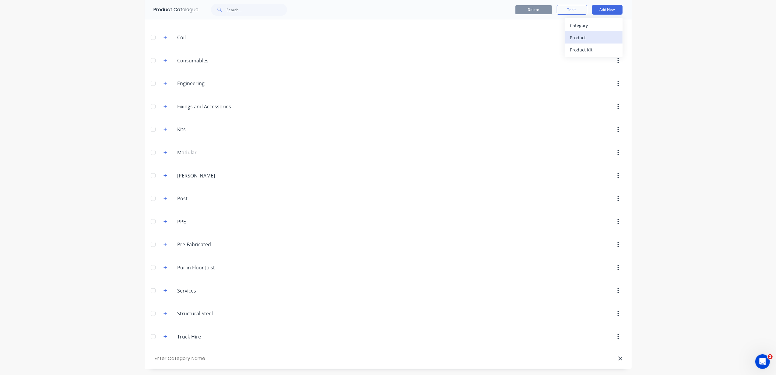
click at [588, 39] on div "Product" at bounding box center [594, 37] width 47 height 9
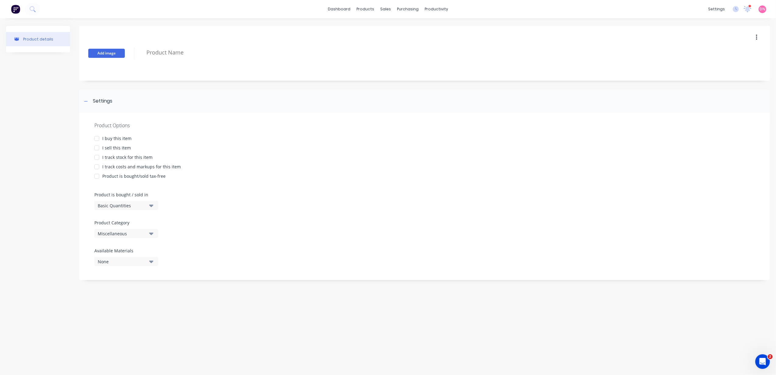
click at [121, 53] on button "Add image" at bounding box center [106, 53] width 37 height 9
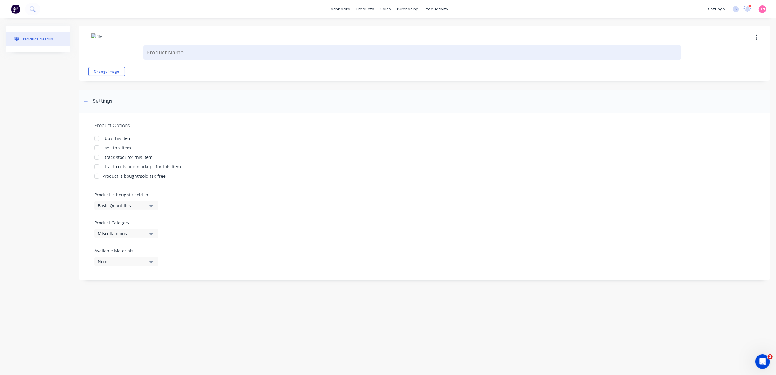
click at [173, 57] on textarea at bounding box center [412, 52] width 538 height 14
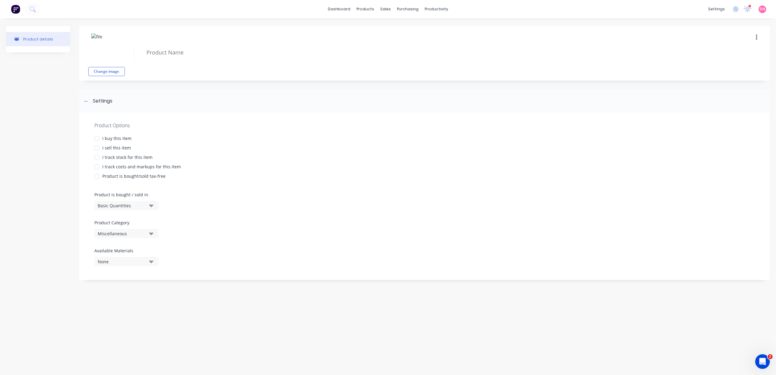
drag, startPoint x: 157, startPoint y: 53, endPoint x: 226, endPoint y: 43, distance: 69.5
click at [226, 43] on div "Change image" at bounding box center [424, 53] width 691 height 55
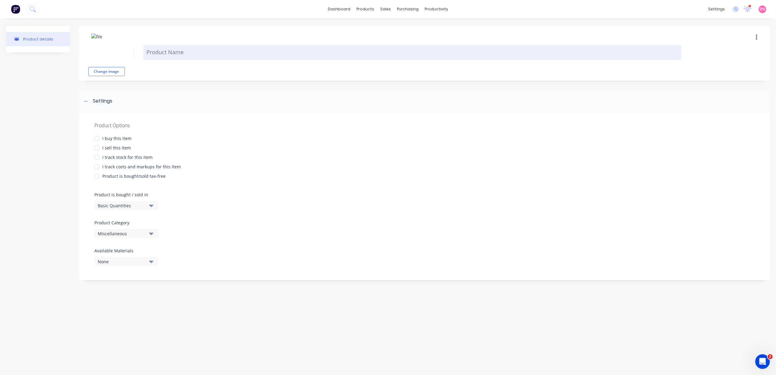
click at [164, 55] on textarea at bounding box center [412, 52] width 538 height 15
paste textarea "SCREW T17 HEX SEAL C4 12-11 X 35"
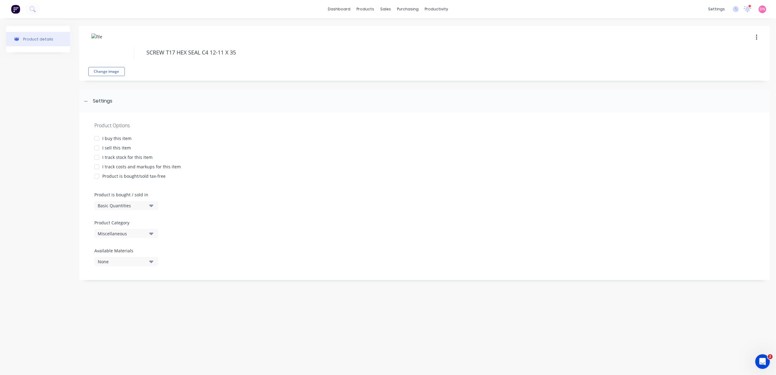
click at [98, 139] on div at bounding box center [97, 138] width 12 height 12
click at [95, 147] on div at bounding box center [97, 148] width 12 height 12
click at [98, 168] on div at bounding box center [97, 167] width 12 height 12
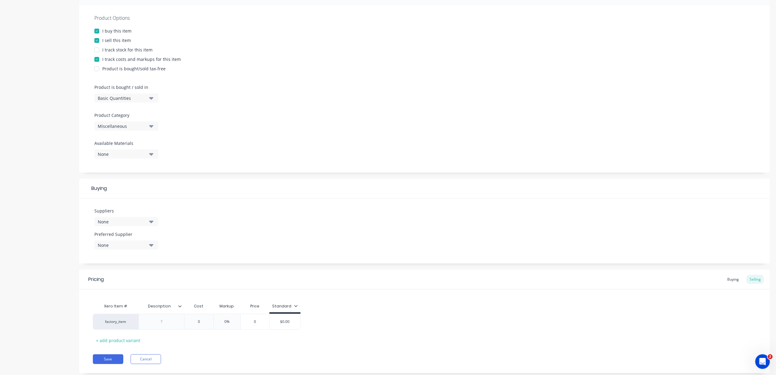
scroll to position [122, 0]
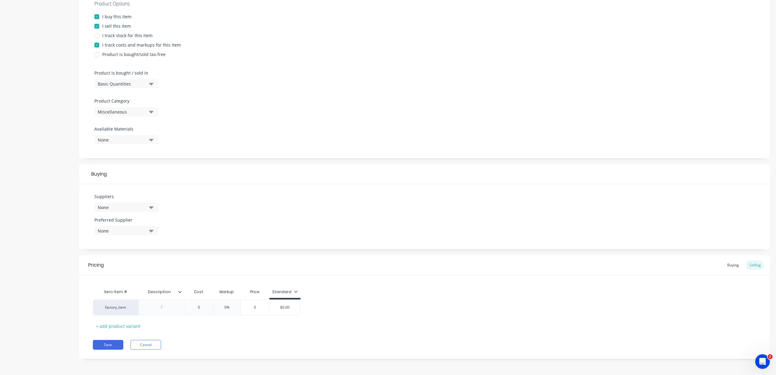
type textarea "SCREW T17 HEX SEAL C4 12-11 X 35"
click at [150, 203] on button "None" at bounding box center [126, 207] width 64 height 9
click at [151, 221] on input "text" at bounding box center [144, 226] width 65 height 12
type input "UL"
click at [168, 265] on div "Ultimate Tools and Fasteners Pty Ltd" at bounding box center [143, 265] width 61 height 6
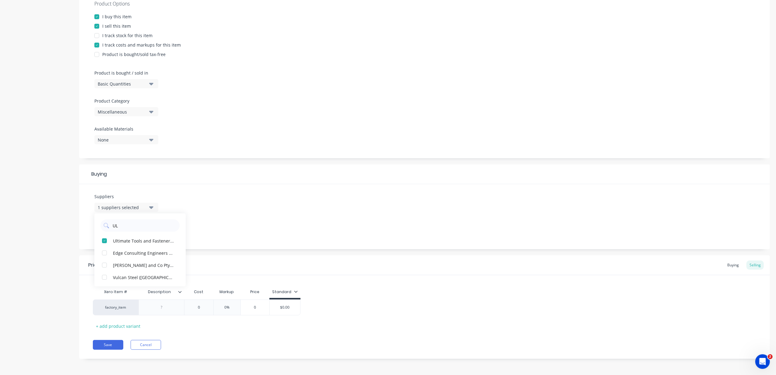
click at [263, 216] on div "Suppliers 1 suppliers selected UL Ultimate Tools and Fasteners Pty Ltd Edge Con…" at bounding box center [424, 216] width 691 height 65
click at [153, 229] on icon "button" at bounding box center [151, 231] width 4 height 7
click at [105, 263] on div "button" at bounding box center [104, 264] width 12 height 12
click at [185, 218] on div "Suppliers 1 suppliers selected UL Preferred Supplier Ultimate Tools and Fastene…" at bounding box center [424, 216] width 691 height 65
drag, startPoint x: 291, startPoint y: 308, endPoint x: 253, endPoint y: 303, distance: 39.1
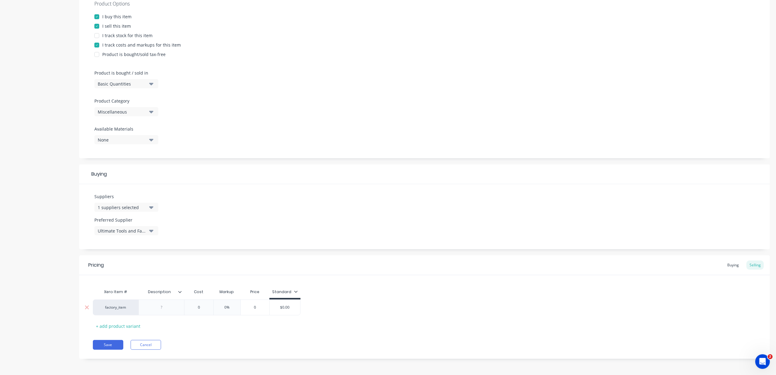
click at [253, 303] on div "factory_item 0 0% 0 $0.00 $0.00" at bounding box center [197, 308] width 208 height 16
drag, startPoint x: 295, startPoint y: 307, endPoint x: 273, endPoint y: 307, distance: 21.6
click at [273, 307] on input "0.985" at bounding box center [286, 307] width 33 height 5
click at [196, 311] on div "0" at bounding box center [199, 307] width 30 height 15
type input "0.985"
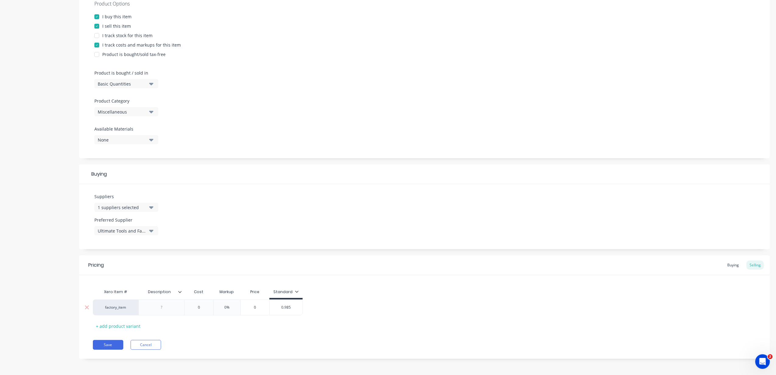
type input "0"
drag, startPoint x: 196, startPoint y: 311, endPoint x: 173, endPoint y: 310, distance: 23.2
click at [173, 310] on div "factory_item 0 0 0% 0 $0.985 0.985" at bounding box center [425, 308] width 664 height 16
click at [194, 308] on input "0" at bounding box center [199, 307] width 30 height 5
drag, startPoint x: 199, startPoint y: 306, endPoint x: 189, endPoint y: 306, distance: 9.7
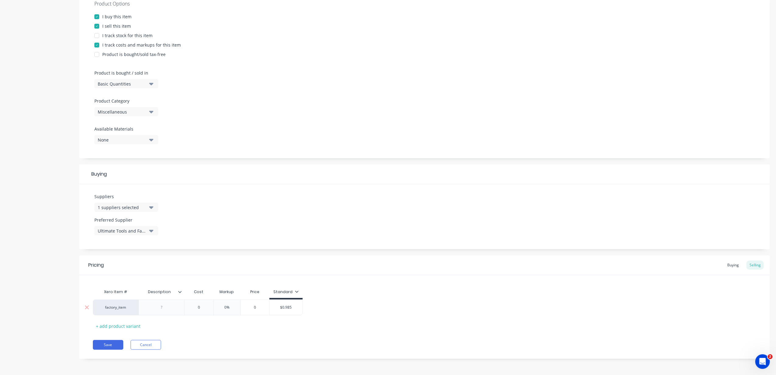
click at [189, 306] on input "0" at bounding box center [199, 307] width 30 height 5
click at [214, 314] on div "0%" at bounding box center [227, 307] width 30 height 15
type input "0%"
click at [232, 309] on input "0%" at bounding box center [227, 307] width 30 height 5
click at [252, 305] on div "0" at bounding box center [255, 307] width 30 height 15
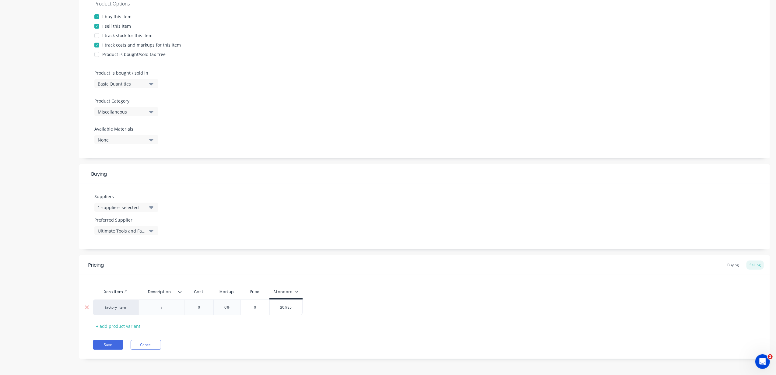
type input "0"
click at [254, 305] on div "0" at bounding box center [255, 307] width 30 height 15
click at [198, 307] on input "0" at bounding box center [199, 307] width 30 height 5
click at [255, 306] on input "0" at bounding box center [255, 307] width 30 height 5
drag, startPoint x: 257, startPoint y: 307, endPoint x: 244, endPoint y: 307, distance: 13.4
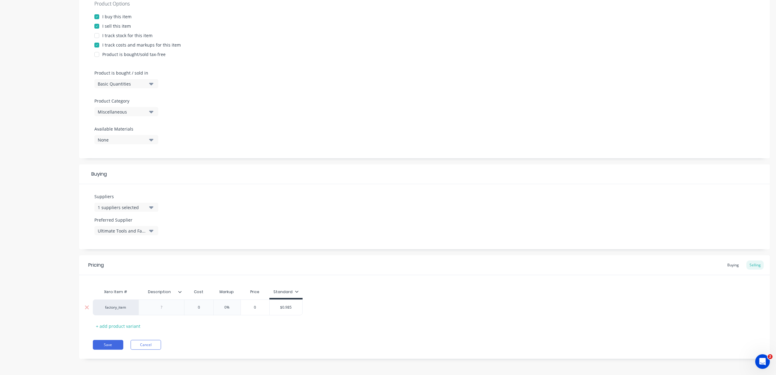
click at [244, 307] on input "0" at bounding box center [255, 307] width 30 height 5
type input "$0.985"
click at [292, 308] on input "$0.985" at bounding box center [286, 307] width 33 height 5
click at [725, 265] on div "Buying" at bounding box center [734, 265] width 18 height 9
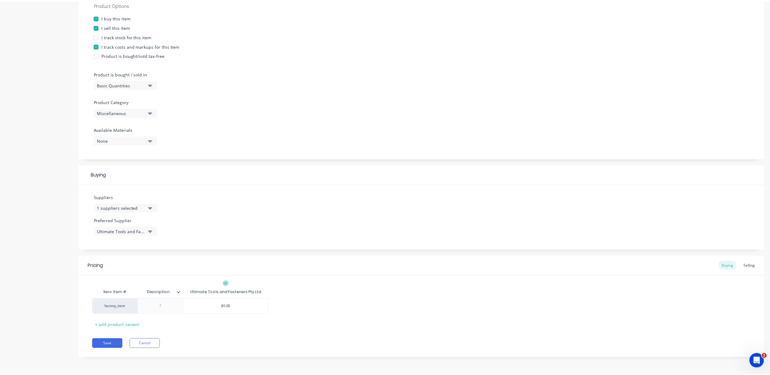
scroll to position [121, 0]
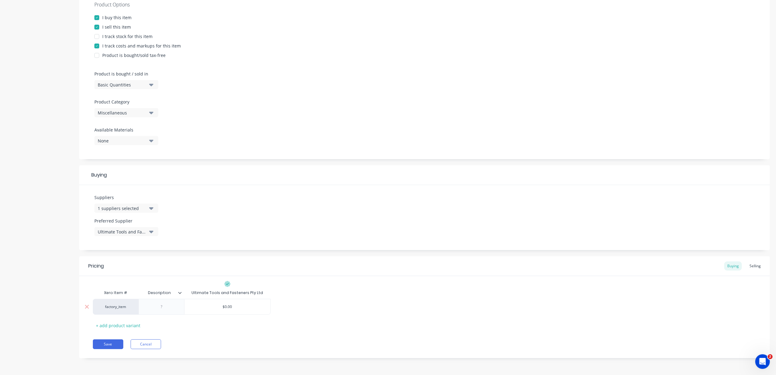
click at [236, 304] on input "$0.00" at bounding box center [228, 306] width 86 height 5
paste input "0.985"
drag, startPoint x: 239, startPoint y: 308, endPoint x: 157, endPoint y: 312, distance: 82.4
click at [157, 312] on div "factory_item $0.00 $0.000.985" at bounding box center [182, 307] width 178 height 16
paste input "text"
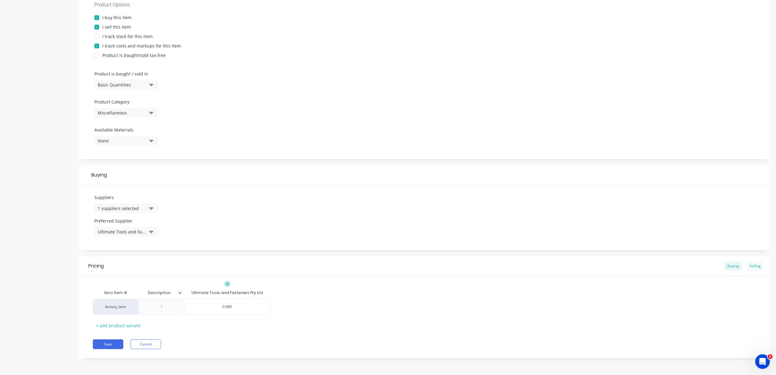
type input "0.985"
click at [747, 265] on div "Selling" at bounding box center [755, 266] width 17 height 9
type input "$0.985"
click at [289, 310] on input "$0.985" at bounding box center [286, 308] width 33 height 5
drag, startPoint x: 289, startPoint y: 307, endPoint x: 275, endPoint y: 306, distance: 14.6
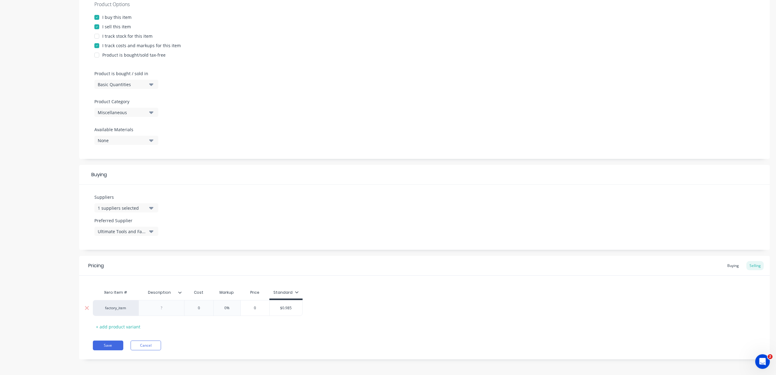
click at [273, 307] on input "$0.985" at bounding box center [286, 308] width 33 height 5
click at [733, 267] on div "Buying" at bounding box center [734, 265] width 18 height 9
click at [157, 309] on div at bounding box center [162, 307] width 30 height 8
paste div
click at [183, 292] on div at bounding box center [183, 292] width 4 height 5
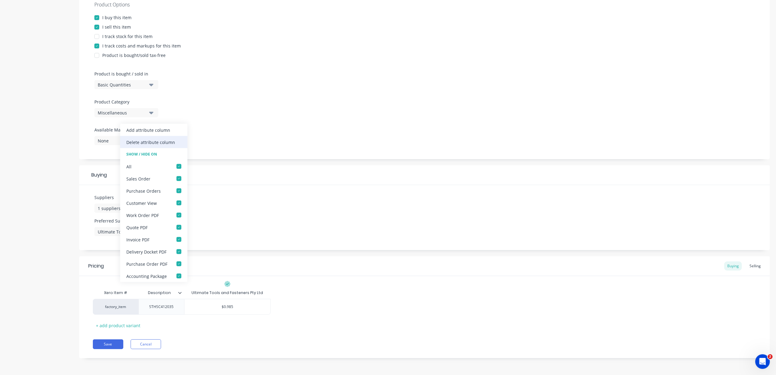
click at [166, 142] on div "Delete attribute column" at bounding box center [150, 142] width 49 height 6
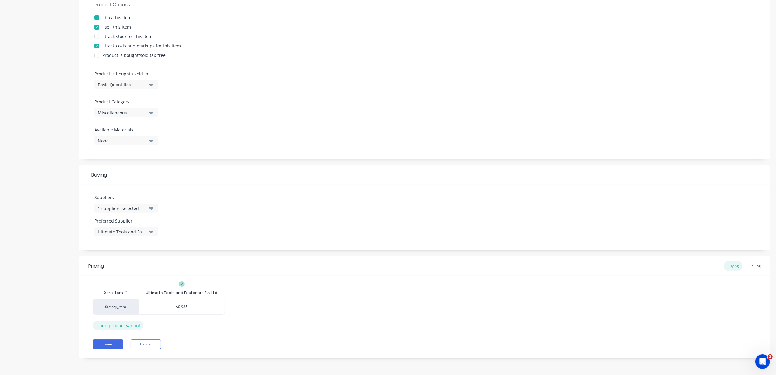
click at [127, 322] on div "+ add product variant" at bounding box center [118, 325] width 51 height 9
click at [89, 324] on div at bounding box center [86, 322] width 15 height 15
click at [172, 290] on div "Ultimate Tools and Fasteners Pty Ltd" at bounding box center [182, 292] width 72 height 5
drag, startPoint x: 172, startPoint y: 290, endPoint x: 161, endPoint y: 280, distance: 14.2
click at [166, 273] on div "Pricing Buying Selling" at bounding box center [424, 266] width 691 height 20
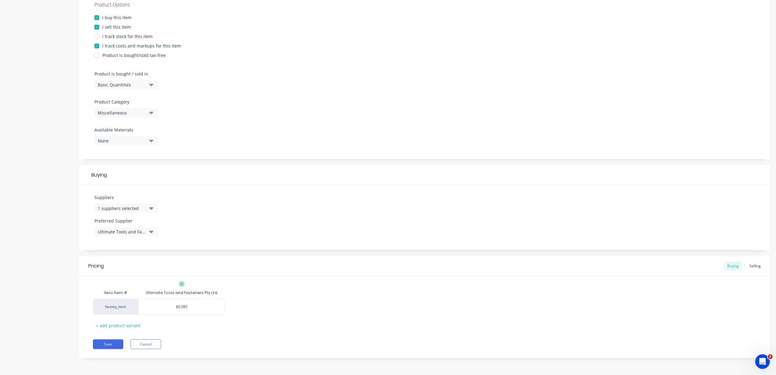
click at [162, 290] on div "Ultimate Tools and Fasteners Pty Ltd" at bounding box center [182, 292] width 72 height 5
drag, startPoint x: 163, startPoint y: 291, endPoint x: 132, endPoint y: 295, distance: 30.7
click at [163, 291] on div "Ultimate Tools and Fasteners Pty Ltd" at bounding box center [182, 292] width 72 height 5
click at [127, 296] on div "Xero Item #" at bounding box center [116, 293] width 46 height 12
click at [120, 311] on div "factory_item" at bounding box center [116, 307] width 46 height 16
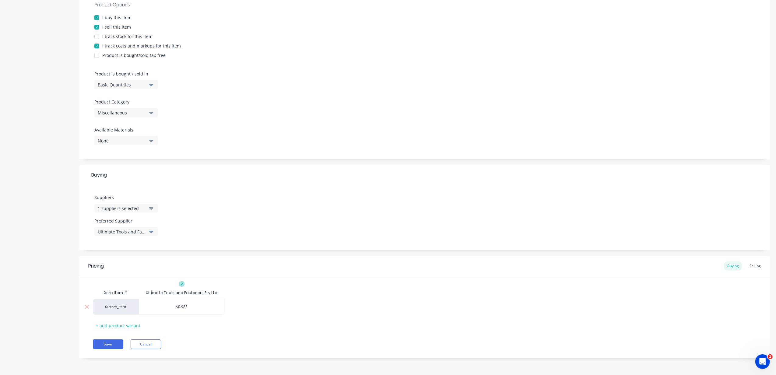
click at [120, 307] on div "factory_item" at bounding box center [116, 306] width 34 height 5
click at [227, 291] on div "Xero Item # Ultimate Tools and Fasteners Pty Ltd factory_item 40mm Roof [PERSON…" at bounding box center [425, 309] width 664 height 44
click at [191, 294] on div "Ultimate Tools and Fasteners Pty Ltd" at bounding box center [182, 292] width 72 height 5
click at [191, 291] on div "Ultimate Tools and Fasteners Pty Ltd" at bounding box center [182, 292] width 72 height 5
click at [199, 309] on div "$0.985" at bounding box center [182, 306] width 86 height 15
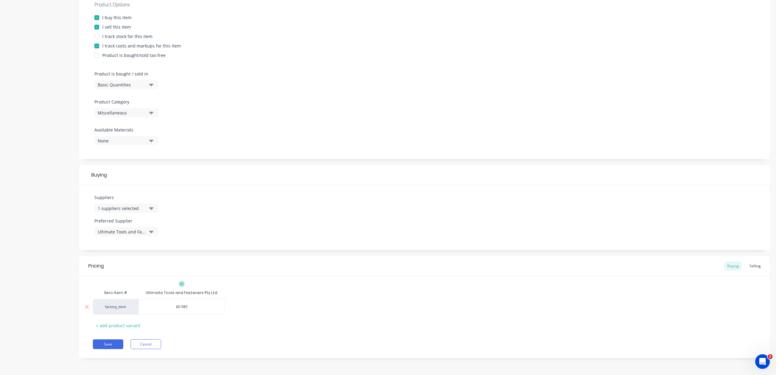
type input "$0.985"
click at [185, 291] on div "Ultimate Tools and Fasteners Pty Ltd" at bounding box center [182, 292] width 72 height 5
click at [116, 295] on div "Xero Item #" at bounding box center [116, 293] width 46 height 12
click at [124, 291] on div "Xero Item #" at bounding box center [116, 293] width 46 height 12
drag, startPoint x: 156, startPoint y: 291, endPoint x: 169, endPoint y: 300, distance: 15.9
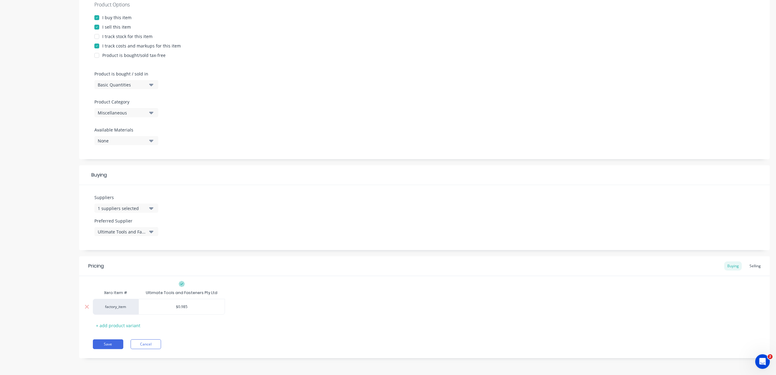
click at [167, 297] on div "Ultimate Tools and Fasteners Pty Ltd" at bounding box center [182, 293] width 87 height 12
click at [117, 340] on button "Save" at bounding box center [108, 345] width 30 height 10
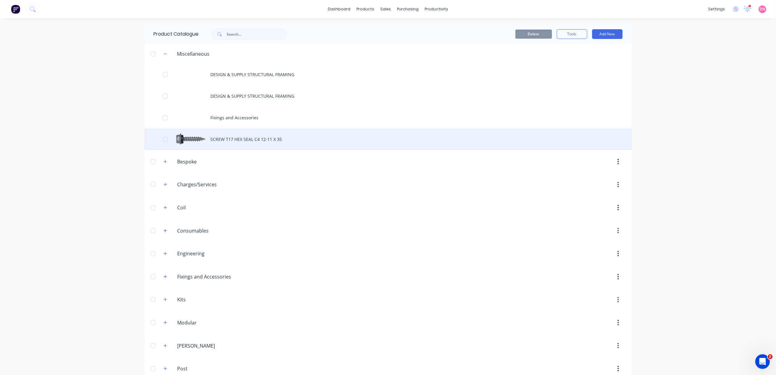
click at [267, 139] on div "SCREW T17 HEX SEAL C4 12-11 X 35" at bounding box center [388, 140] width 487 height 22
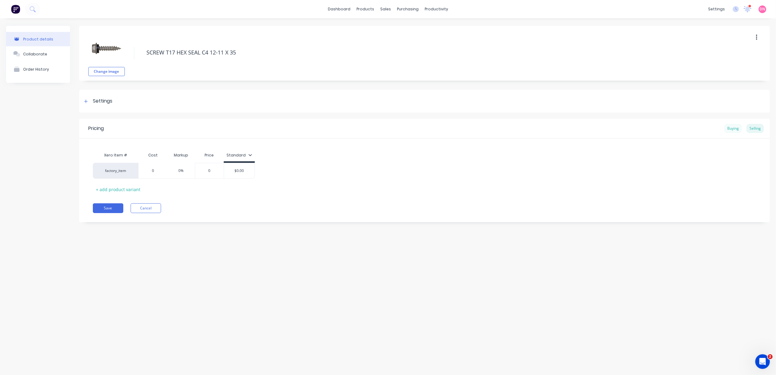
click at [729, 128] on div "Buying" at bounding box center [734, 128] width 18 height 9
click at [187, 168] on input "$0.985" at bounding box center [182, 169] width 86 height 5
click at [182, 172] on input "$0.985" at bounding box center [182, 169] width 86 height 5
type input "$0.0985"
click at [109, 207] on button "Save" at bounding box center [108, 207] width 30 height 10
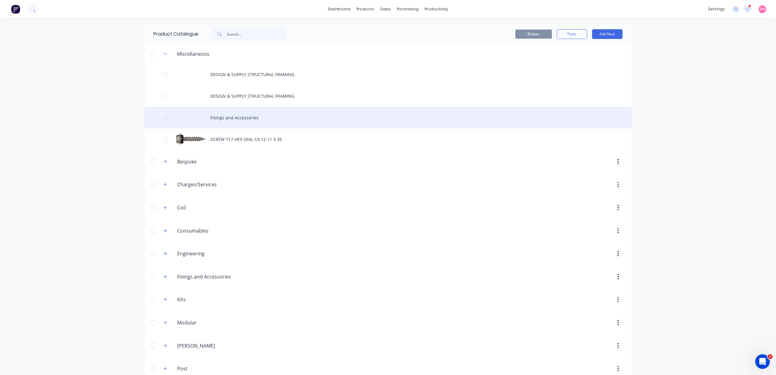
click at [251, 121] on div "Fixings and Accessories" at bounding box center [388, 118] width 487 height 22
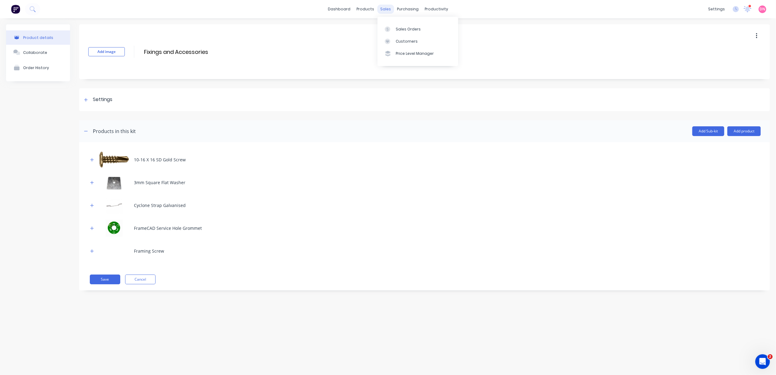
click at [390, 11] on div "sales" at bounding box center [385, 9] width 17 height 9
drag, startPoint x: 390, startPoint y: 11, endPoint x: 386, endPoint y: 7, distance: 5.8
click at [386, 7] on div "sales" at bounding box center [385, 9] width 17 height 9
click at [395, 24] on link "Sales Orders" at bounding box center [418, 29] width 81 height 12
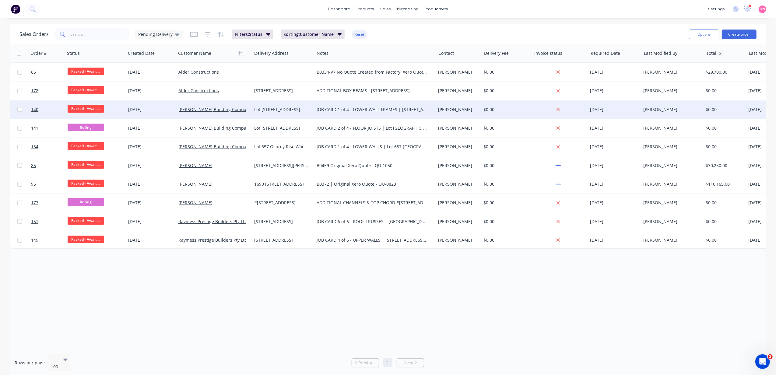
click at [333, 111] on div "JOB CARD 1 of 4 - LOWER WALL FRAMES | [STREET_ADDRESS][GEOGRAPHIC_DATA] Origina…" at bounding box center [372, 110] width 111 height 6
click at [266, 112] on div "Lot [STREET_ADDRESS]" at bounding box center [283, 110] width 62 height 18
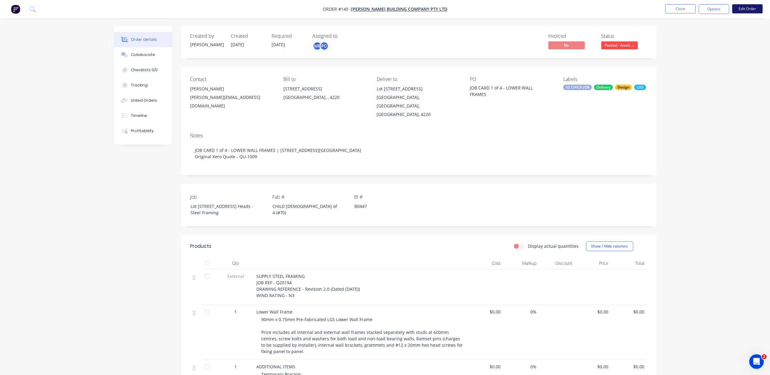
click at [743, 10] on button "Edit Order" at bounding box center [748, 8] width 30 height 9
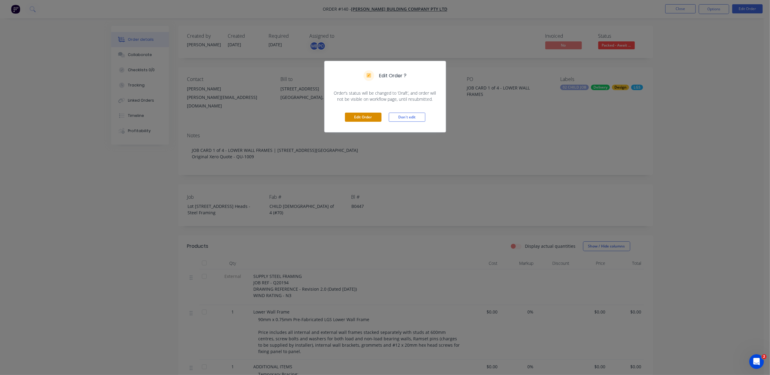
click at [372, 116] on button "Edit Order" at bounding box center [363, 117] width 37 height 9
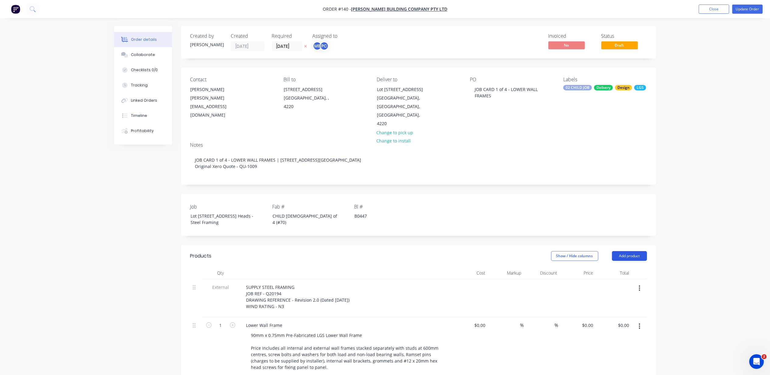
click at [622, 251] on button "Add product" at bounding box center [629, 256] width 35 height 10
click at [623, 268] on div "Product catalogue" at bounding box center [618, 271] width 47 height 9
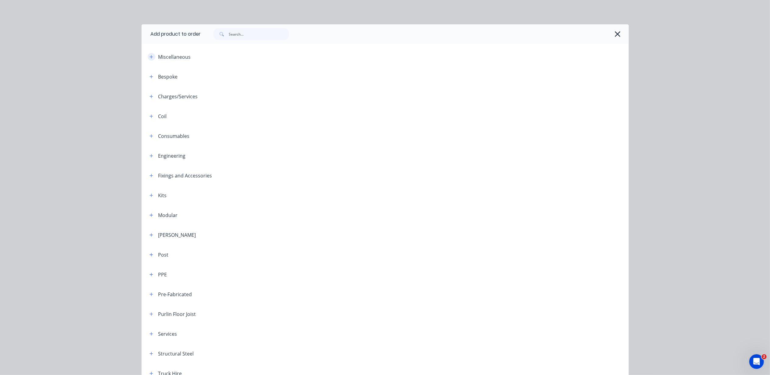
click at [150, 59] on icon "button" at bounding box center [152, 57] width 4 height 4
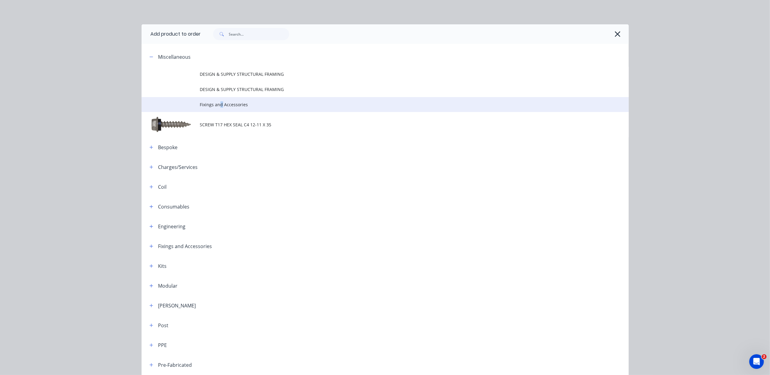
click at [218, 107] on span "Fixings and Accessories" at bounding box center [371, 104] width 343 height 6
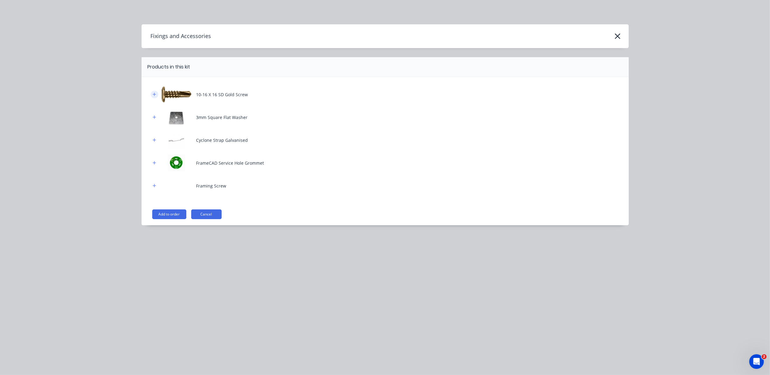
click at [155, 97] on button "button" at bounding box center [155, 95] width 8 height 8
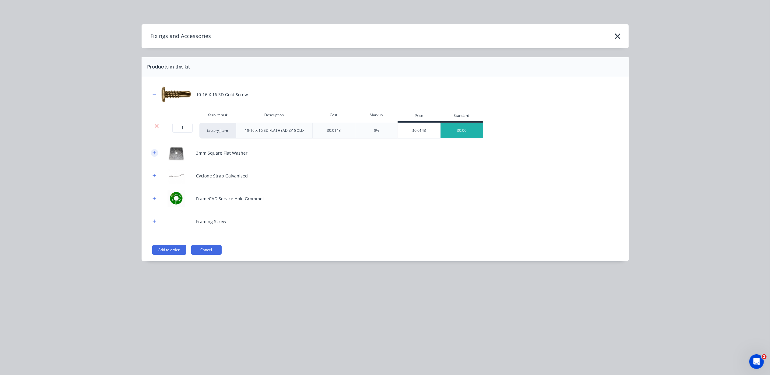
click at [155, 154] on icon "button" at bounding box center [155, 153] width 4 height 4
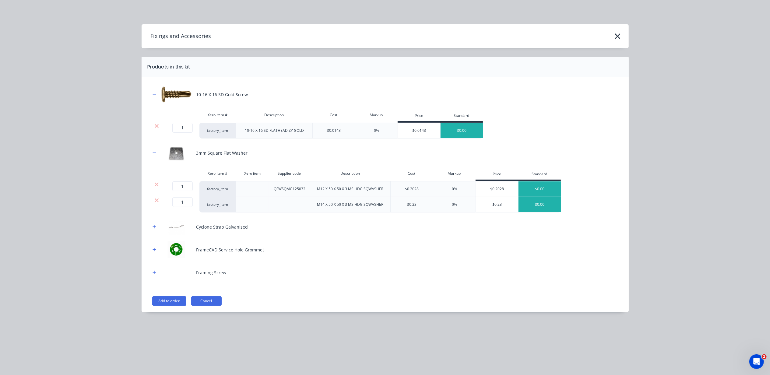
click at [155, 229] on icon "button" at bounding box center [155, 227] width 4 height 4
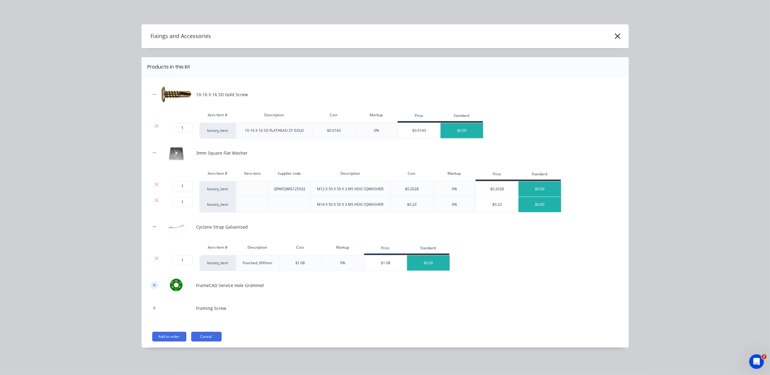
click at [153, 288] on icon "button" at bounding box center [155, 285] width 4 height 4
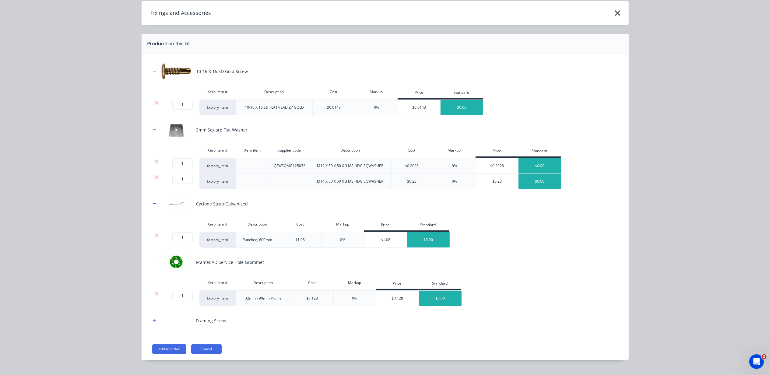
scroll to position [36, 0]
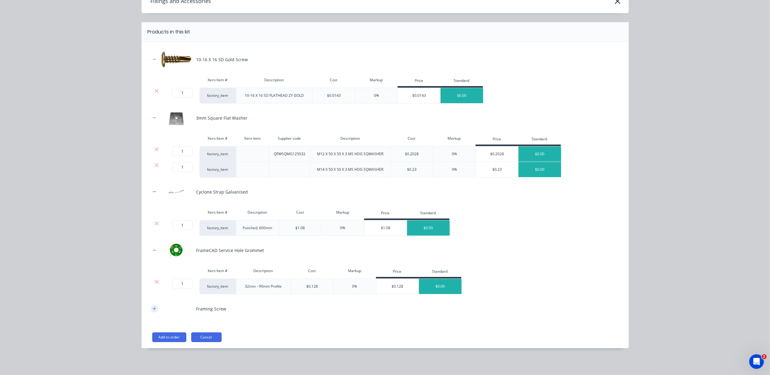
click at [153, 308] on icon "button" at bounding box center [155, 309] width 4 height 4
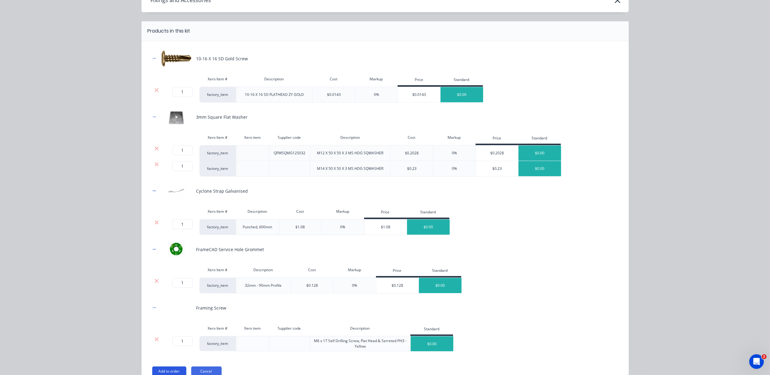
click at [171, 373] on button "Add to order" at bounding box center [169, 372] width 34 height 10
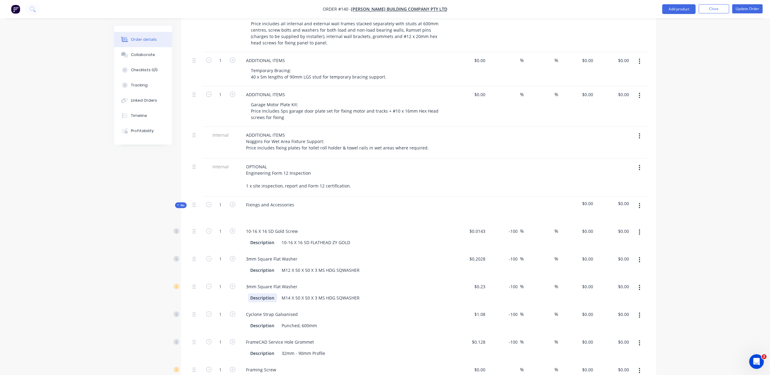
scroll to position [406, 0]
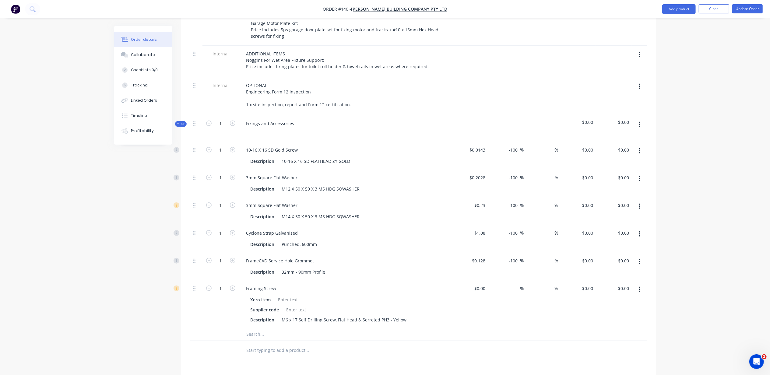
click at [638, 122] on button "button" at bounding box center [640, 124] width 14 height 11
click at [637, 136] on div "Add product to kit" at bounding box center [618, 140] width 47 height 9
click at [634, 166] on div "Product catalogue" at bounding box center [618, 165] width 47 height 9
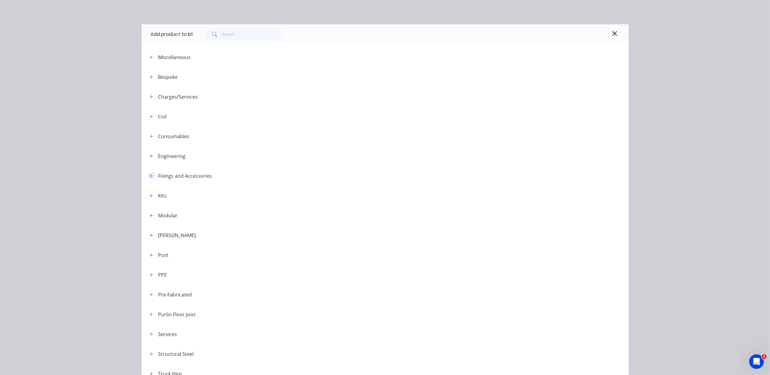
click at [151, 178] on button "button" at bounding box center [152, 176] width 8 height 8
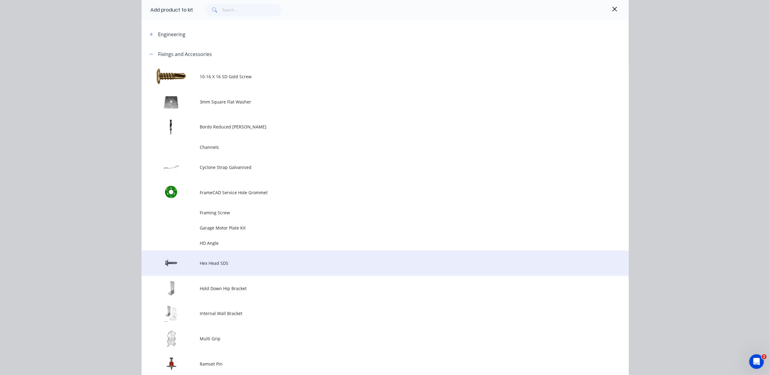
scroll to position [162, 0]
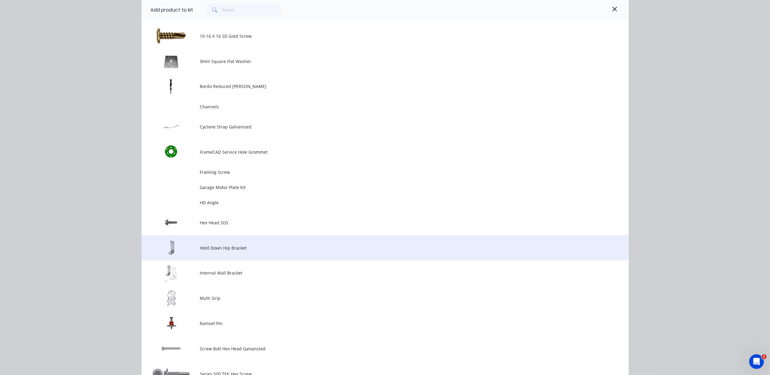
click at [229, 251] on td "Hold Down Hip Bracket" at bounding box center [414, 247] width 429 height 25
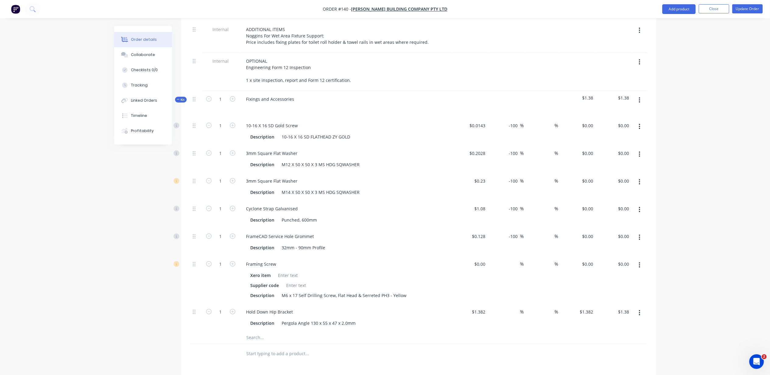
scroll to position [406, 0]
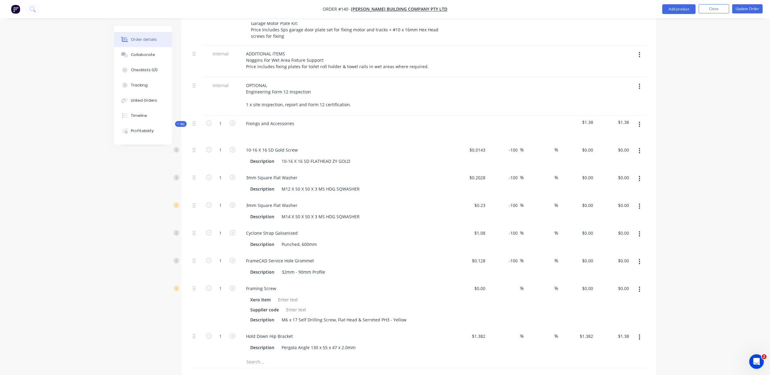
click at [642, 90] on button "button" at bounding box center [640, 86] width 14 height 11
click at [635, 88] on button "button" at bounding box center [640, 86] width 14 height 11
click at [640, 126] on icon "button" at bounding box center [639, 124] width 1 height 5
click at [638, 134] on button "Add product to kit" at bounding box center [618, 140] width 58 height 12
click at [627, 166] on div "Product catalogue" at bounding box center [618, 165] width 47 height 9
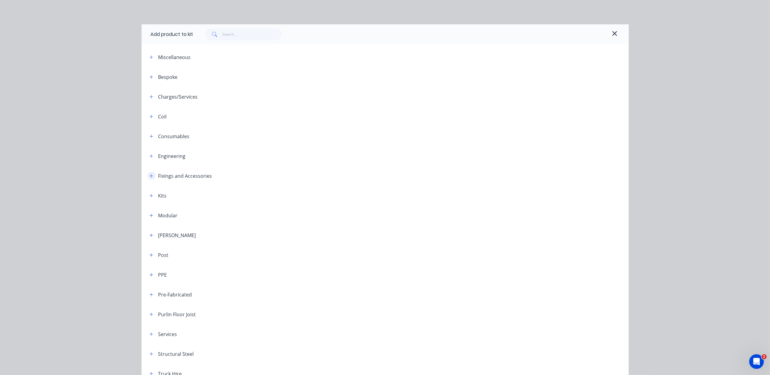
click at [148, 173] on button "button" at bounding box center [152, 176] width 8 height 8
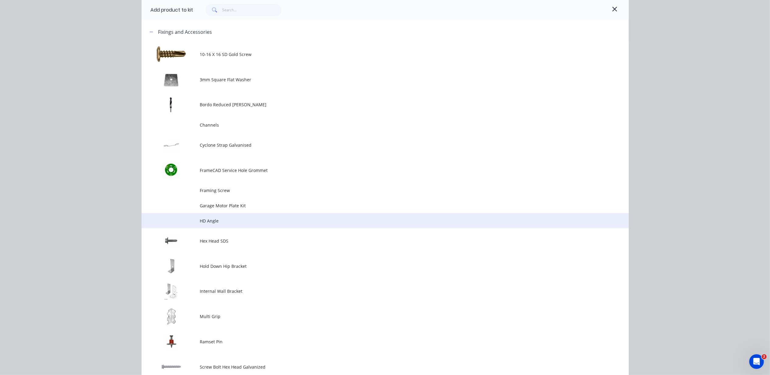
scroll to position [162, 0]
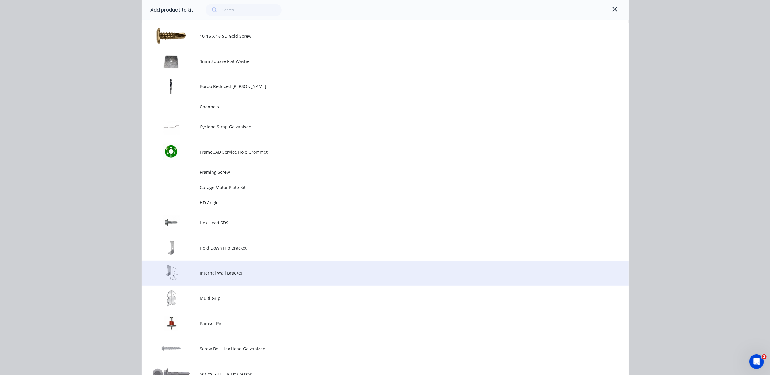
click at [186, 278] on td at bounding box center [171, 273] width 58 height 25
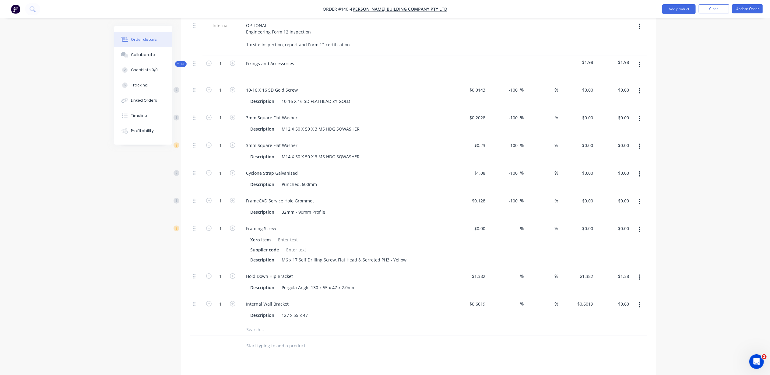
scroll to position [447, 0]
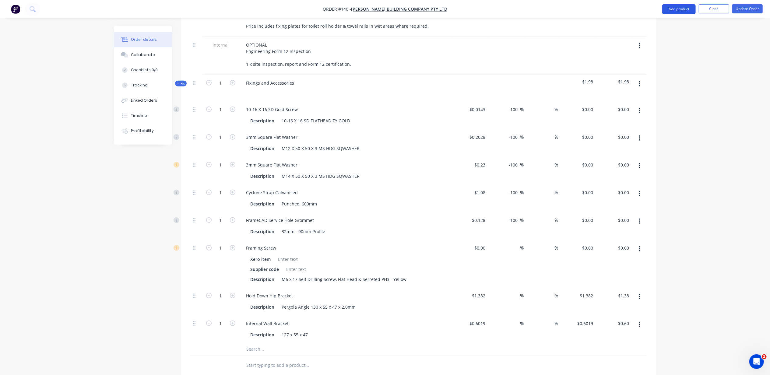
click at [680, 12] on button "Add product" at bounding box center [679, 9] width 34 height 10
click at [676, 27] on div "Product catalogue" at bounding box center [667, 24] width 47 height 9
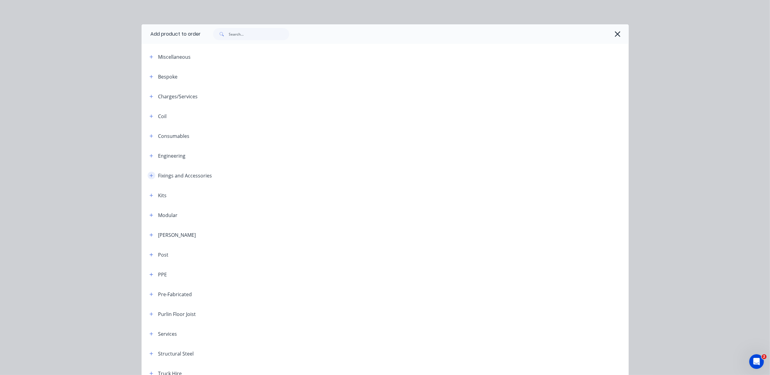
click at [150, 174] on icon "button" at bounding box center [152, 176] width 4 height 4
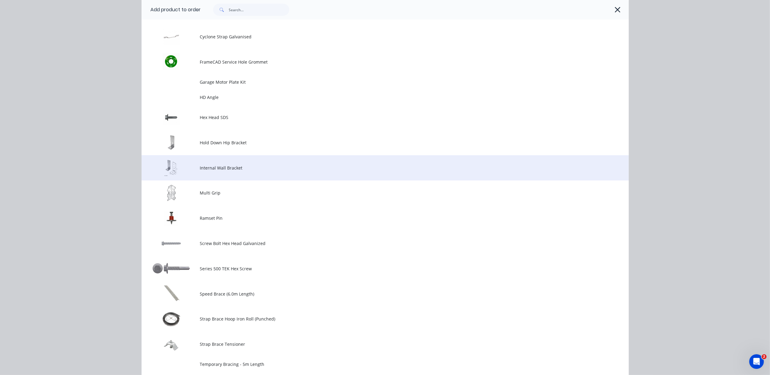
scroll to position [284, 0]
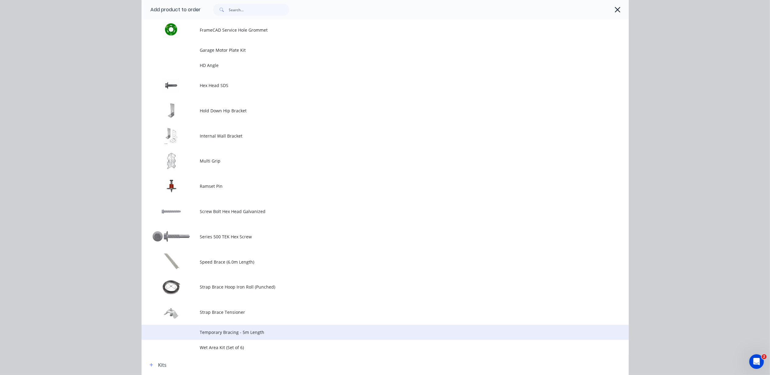
click at [205, 328] on td "Temporary Bracing - 5m Length" at bounding box center [414, 332] width 429 height 15
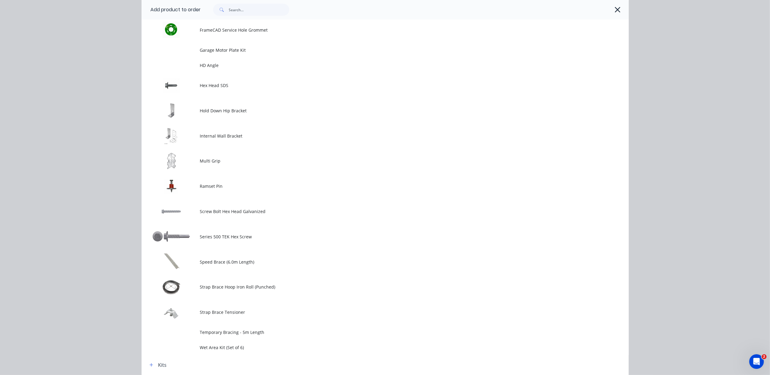
scroll to position [0, 0]
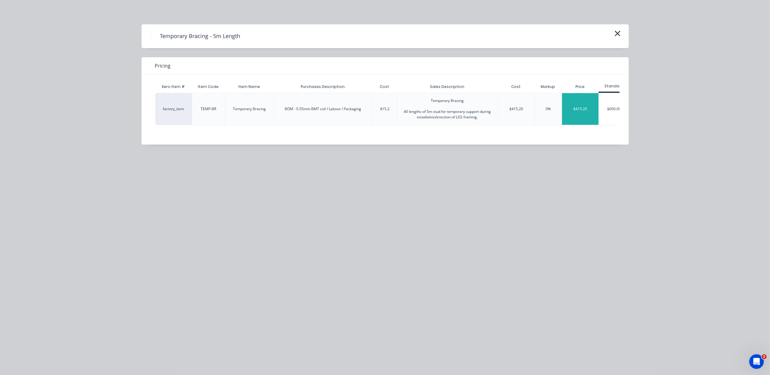
click at [570, 110] on div "$415.20" at bounding box center [580, 109] width 37 height 32
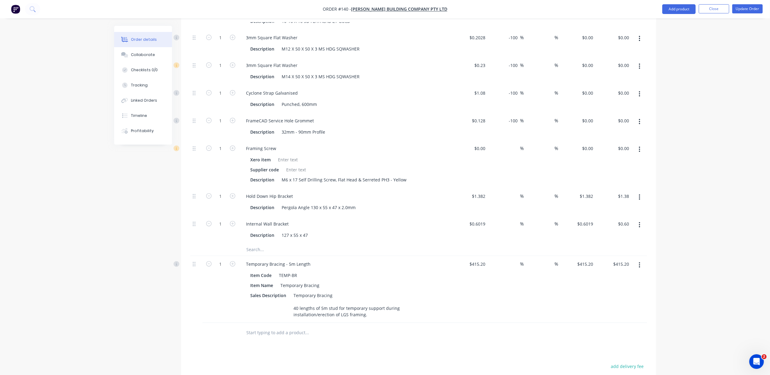
scroll to position [568, 0]
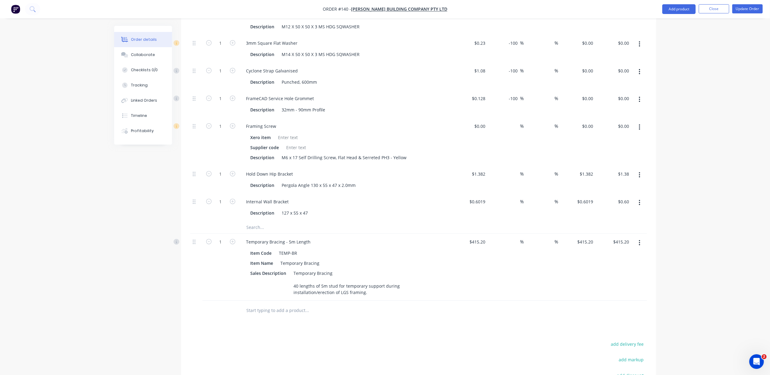
click at [640, 238] on button "button" at bounding box center [640, 243] width 14 height 11
click at [611, 294] on div "Delete" at bounding box center [618, 295] width 47 height 9
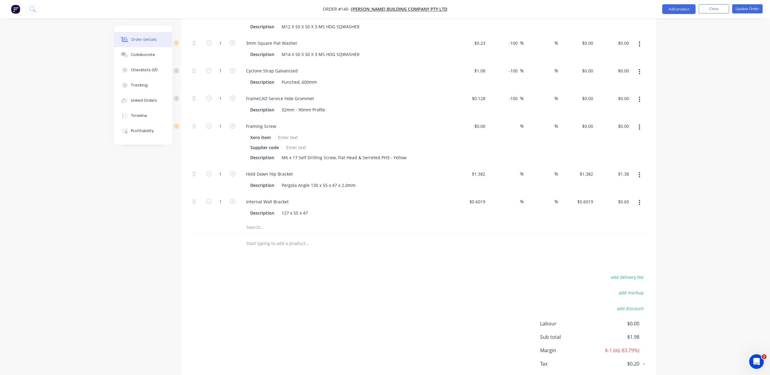
click at [640, 205] on icon "button" at bounding box center [640, 203] width 2 height 7
click at [619, 244] on div "Delete" at bounding box center [618, 243] width 47 height 9
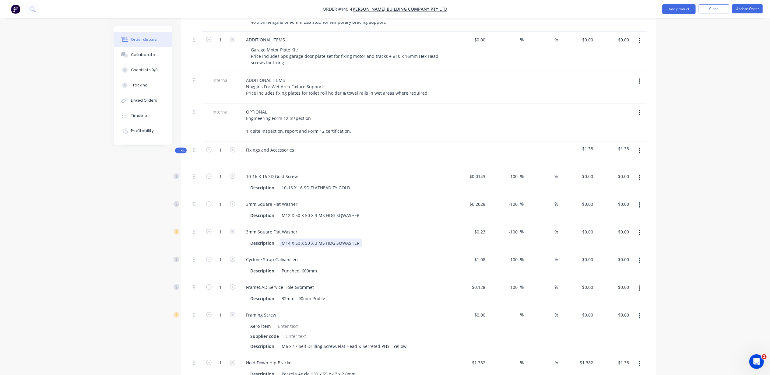
scroll to position [366, 0]
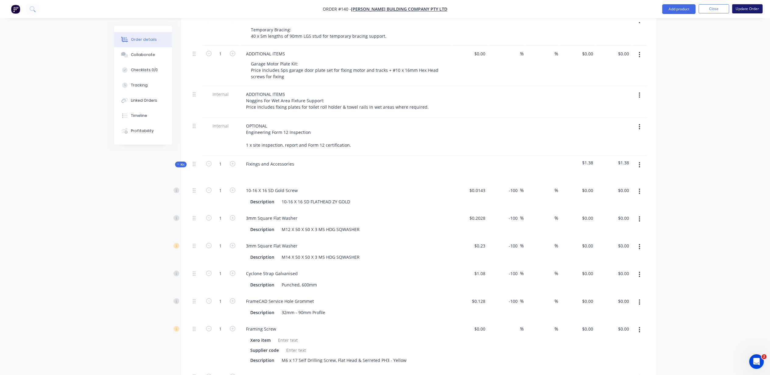
click at [746, 6] on button "Update Order" at bounding box center [748, 8] width 30 height 9
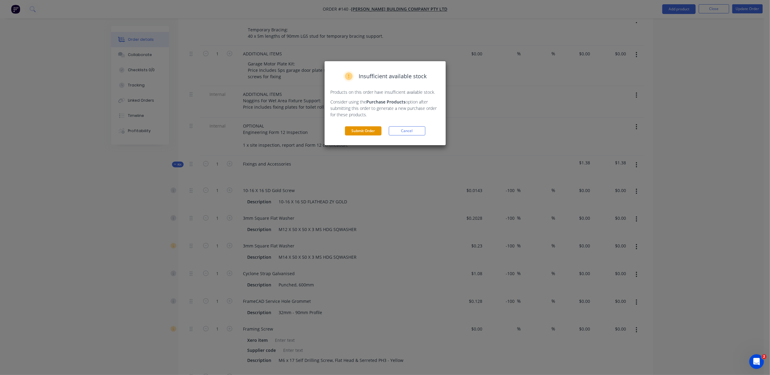
click at [370, 131] on button "Submit Order" at bounding box center [363, 130] width 37 height 9
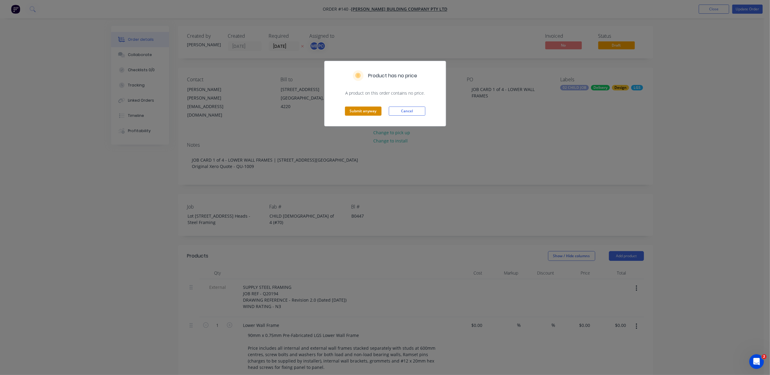
click at [368, 114] on button "Submit anyway" at bounding box center [363, 111] width 37 height 9
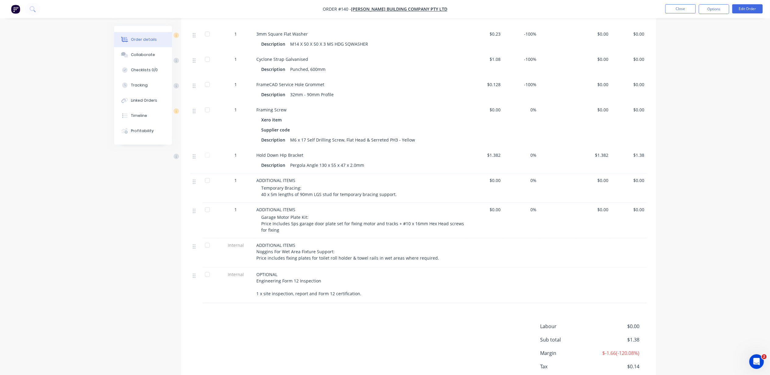
scroll to position [406, 0]
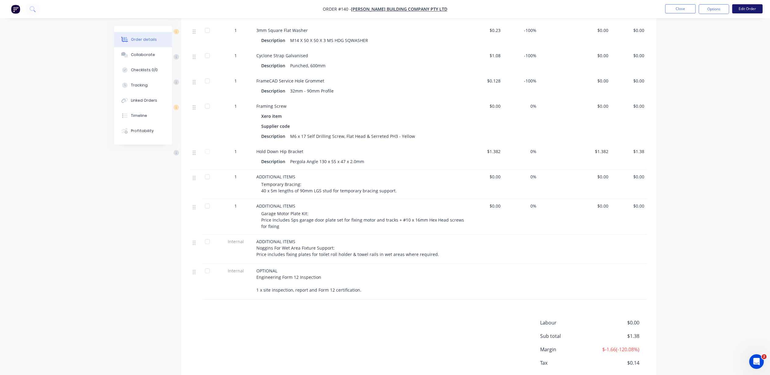
click at [740, 7] on button "Edit Order" at bounding box center [748, 8] width 30 height 9
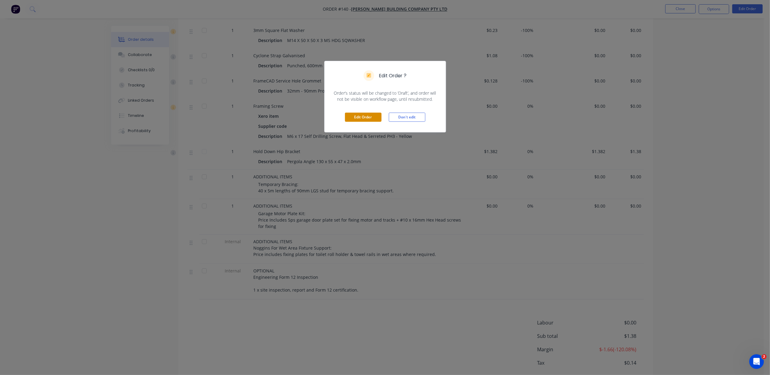
click at [353, 120] on button "Edit Order" at bounding box center [363, 117] width 37 height 9
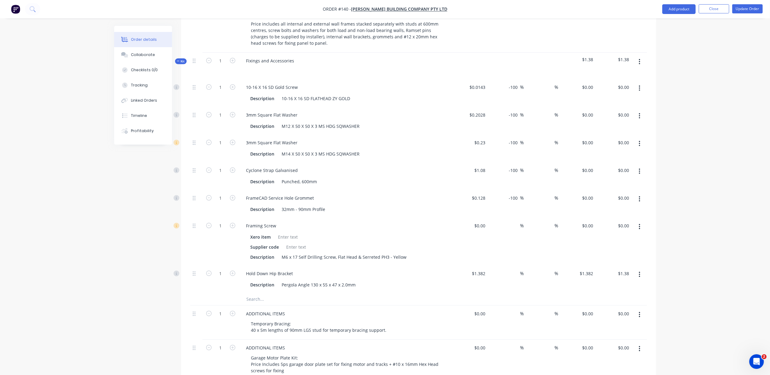
scroll to position [325, 0]
click at [592, 272] on input "1.382" at bounding box center [588, 273] width 16 height 9
type input "0"
type input "-100"
type input "$0.00"
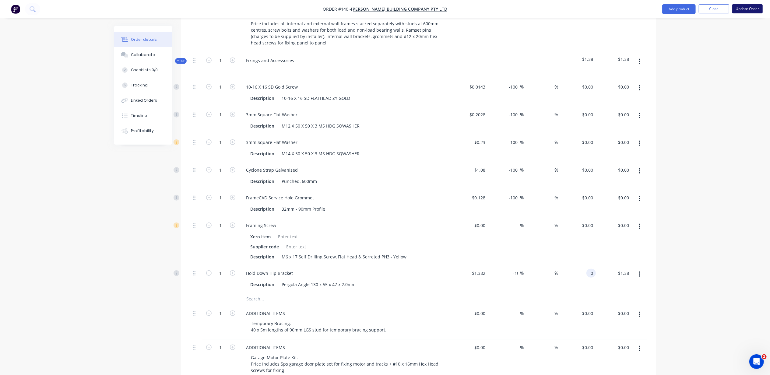
type input "$0.00"
click at [756, 10] on button "Update Order" at bounding box center [748, 8] width 30 height 9
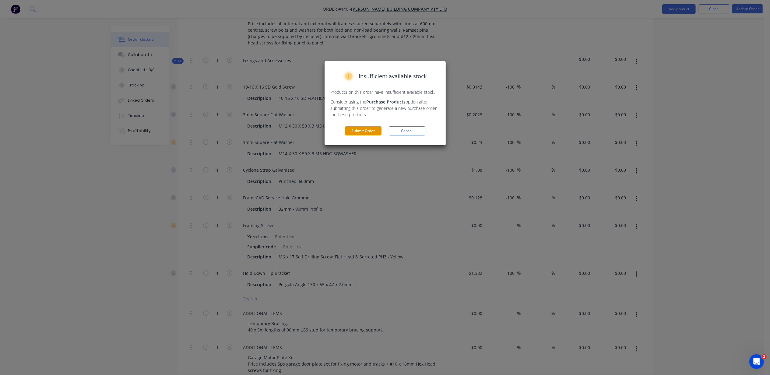
click at [363, 133] on button "Submit Order" at bounding box center [363, 130] width 37 height 9
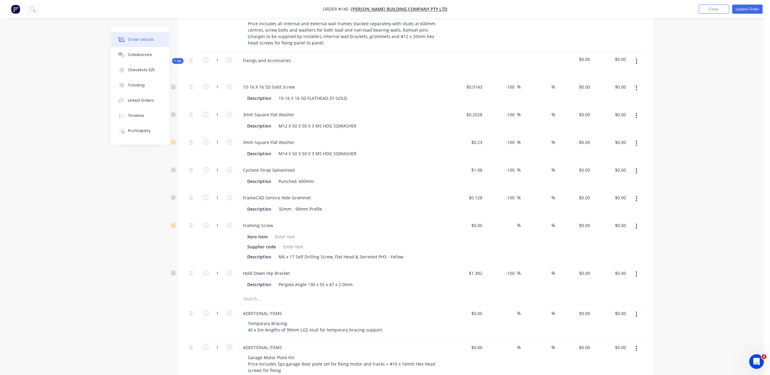
scroll to position [0, 0]
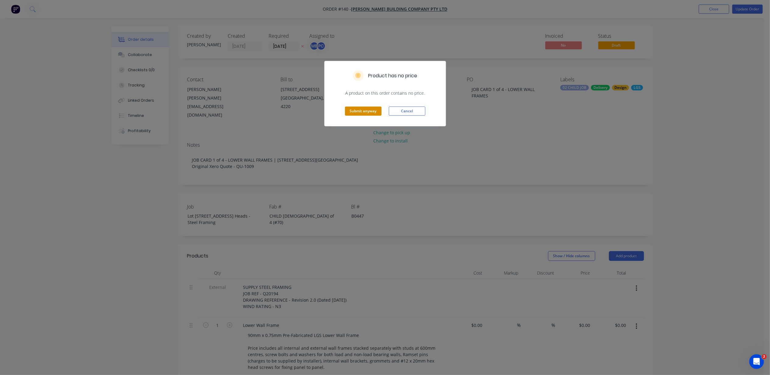
click at [378, 111] on button "Submit anyway" at bounding box center [363, 111] width 37 height 9
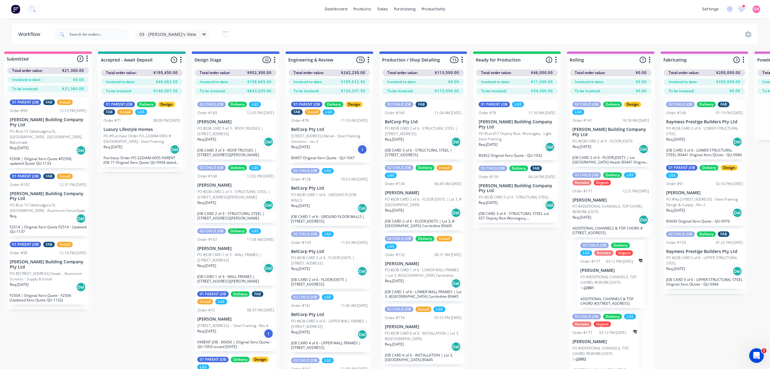
click at [601, 283] on div "02 CHILD JOB Delivery Design LGS Order #141 10:18 AM 27/08/25 Blackwood Buildin…" at bounding box center [611, 242] width 88 height 296
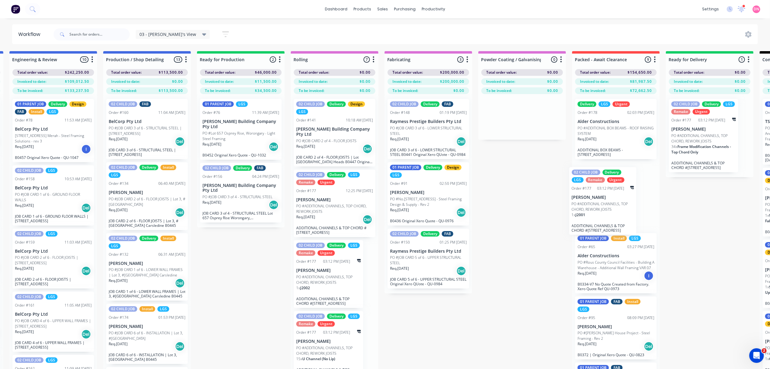
scroll to position [1, 289]
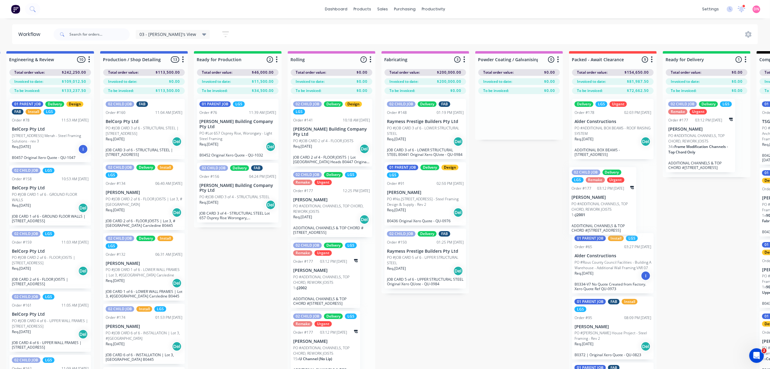
drag, startPoint x: 432, startPoint y: 278, endPoint x: 615, endPoint y: 206, distance: 196.5
click at [615, 206] on div "Submitted 3 Status colour #FF69B4 hex #FF69B4 Save Cancel Summaries Total order…" at bounding box center [480, 220] width 1546 height 339
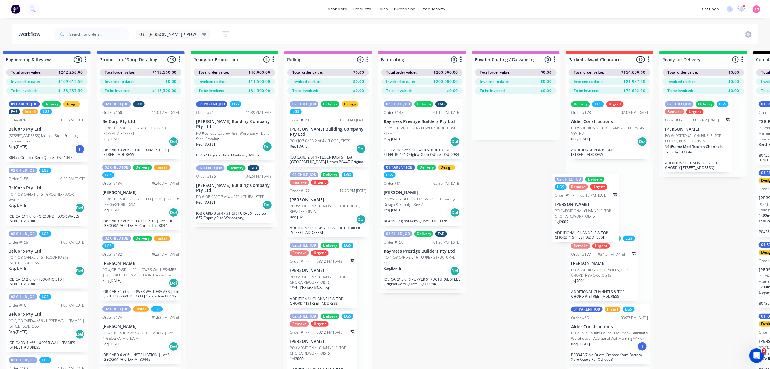
scroll to position [1, 295]
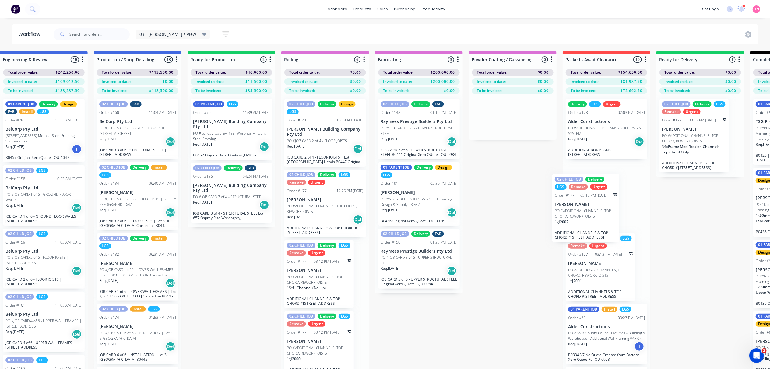
drag, startPoint x: 324, startPoint y: 266, endPoint x: 591, endPoint y: 201, distance: 274.6
click at [591, 201] on div "Submitted 3 Status colour #FF69B4 hex #FF69B4 Save Cancel Summaries Total order…" at bounding box center [474, 220] width 1546 height 339
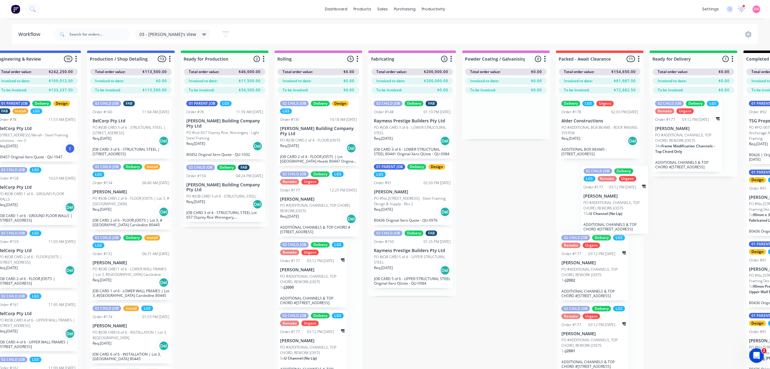
drag, startPoint x: 314, startPoint y: 280, endPoint x: 613, endPoint y: 206, distance: 308.8
click at [613, 206] on div "Submitted 3 Status colour #FF69B4 hex #FF69B4 Save Cancel Summaries Total order…" at bounding box center [467, 220] width 1546 height 339
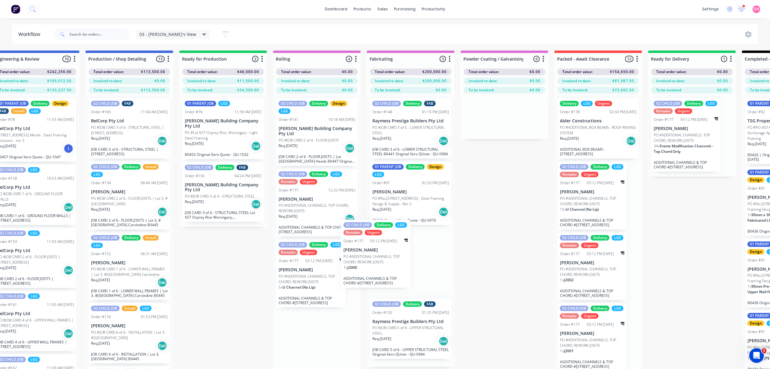
scroll to position [2, 303]
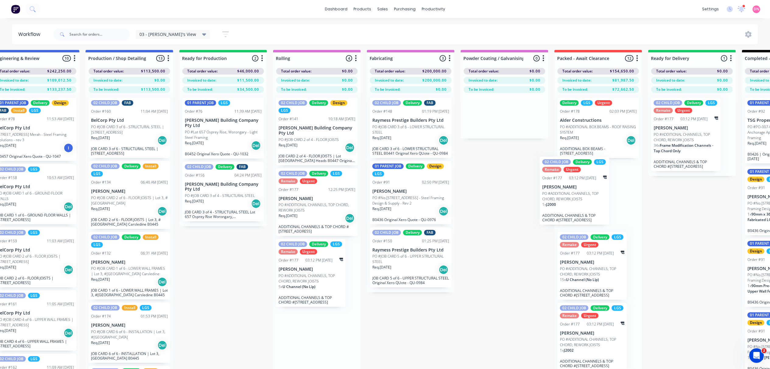
drag, startPoint x: 311, startPoint y: 283, endPoint x: 578, endPoint y: 205, distance: 277.6
click at [578, 205] on div "Submitted 3 Status colour #FF69B4 hex #FF69B4 Save Cancel Summaries Total order…" at bounding box center [466, 219] width 1546 height 339
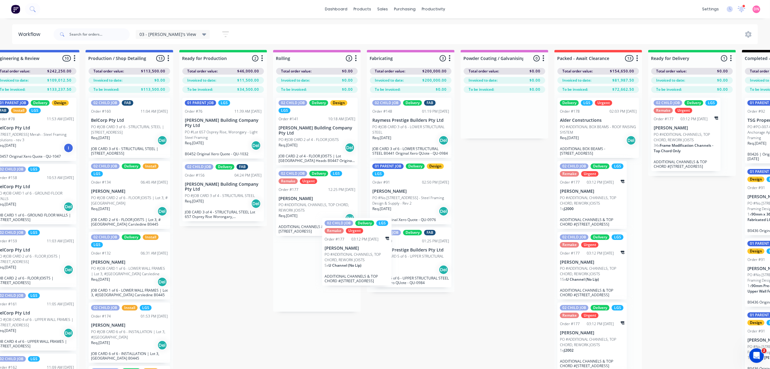
scroll to position [2, 303]
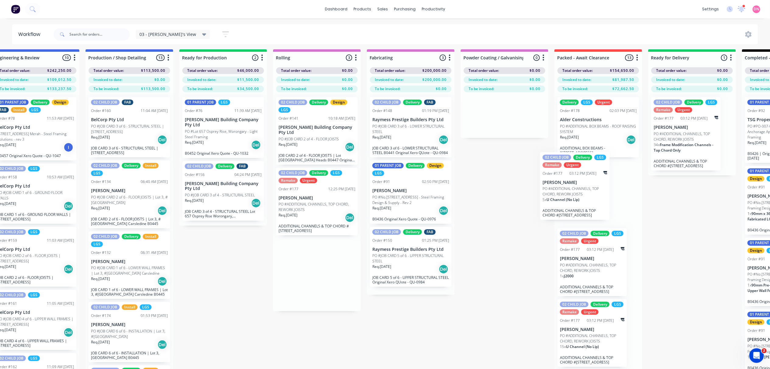
drag, startPoint x: 368, startPoint y: 261, endPoint x: 588, endPoint y: 194, distance: 229.8
click at [588, 194] on div "Submitted 3 Status colour #FF69B4 hex #FF69B4 Save Cancel Summaries Total order…" at bounding box center [466, 218] width 1546 height 339
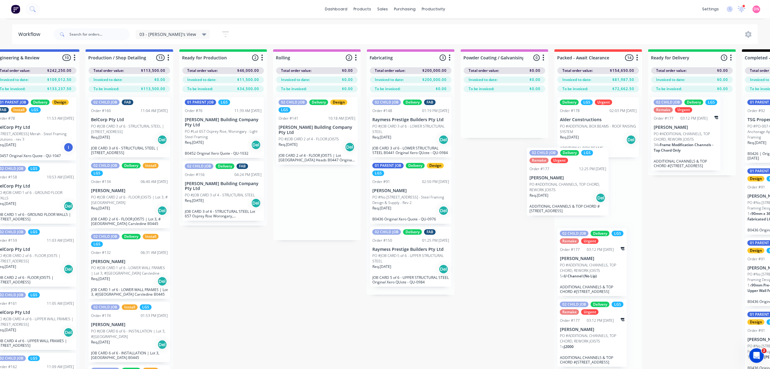
drag, startPoint x: 322, startPoint y: 201, endPoint x: 583, endPoint y: 186, distance: 261.2
click at [583, 186] on div "Submitted 3 Status colour #FF69B4 hex #FF69B4 Save Cancel Summaries Total order…" at bounding box center [466, 218] width 1546 height 339
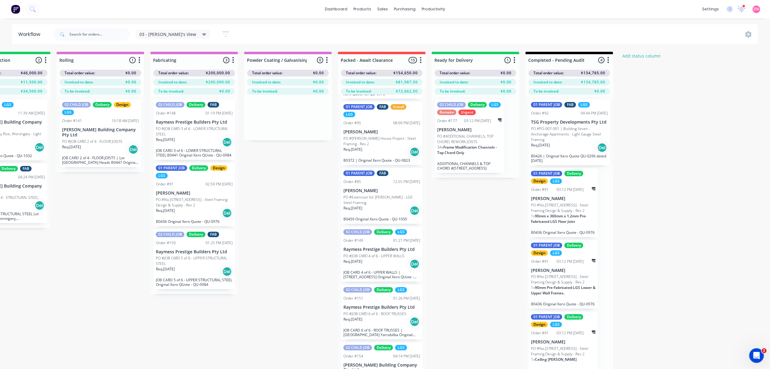
scroll to position [568, 0]
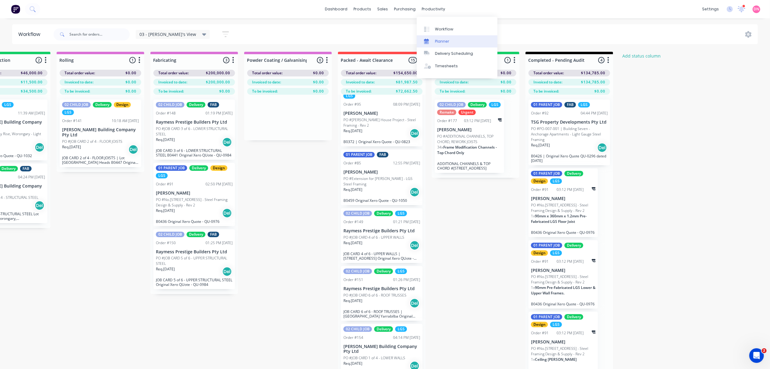
click at [435, 42] on div "Planner" at bounding box center [442, 41] width 14 height 5
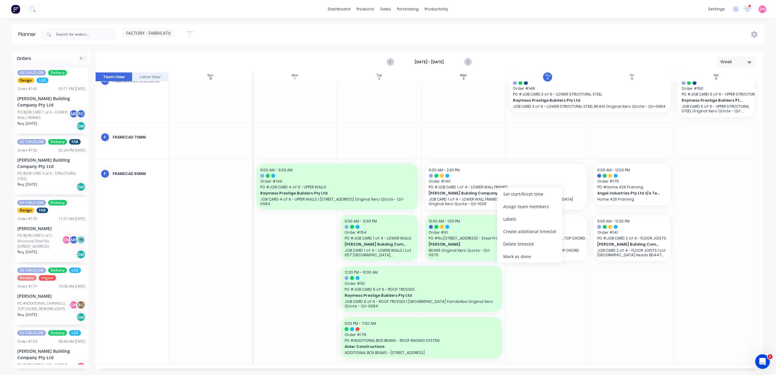
scroll to position [154, 0]
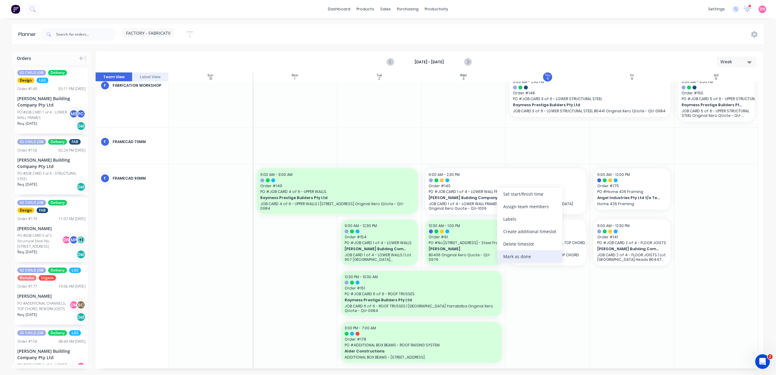
click at [529, 257] on div "Mark as done" at bounding box center [529, 256] width 65 height 12
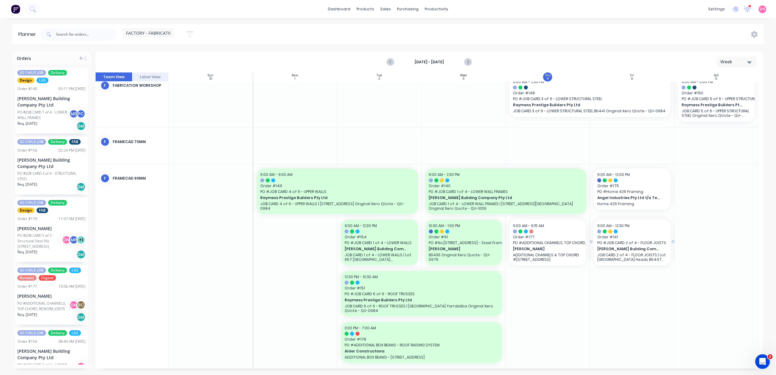
drag, startPoint x: 590, startPoint y: 240, endPoint x: 562, endPoint y: 235, distance: 28.4
drag, startPoint x: 626, startPoint y: 238, endPoint x: 619, endPoint y: 238, distance: 6.4
